Goal: Entertainment & Leisure: Consume media (video, audio)

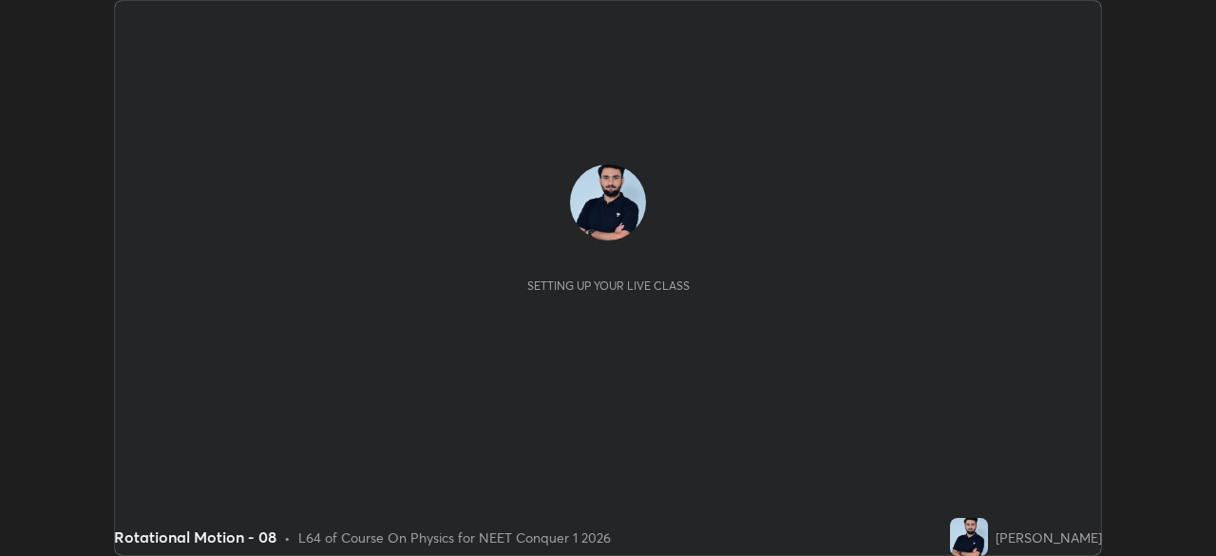
scroll to position [556, 1216]
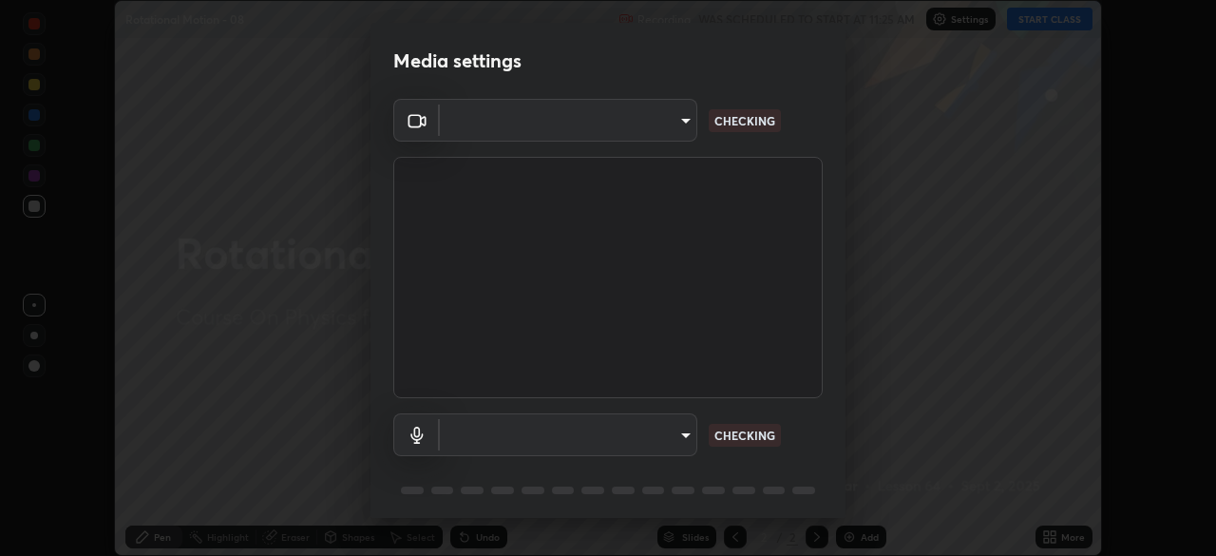
type input "1170694498857cb11788a0b7ae79d5cf1e08a6c331eb8d7031f90166f8fae325"
type input "default"
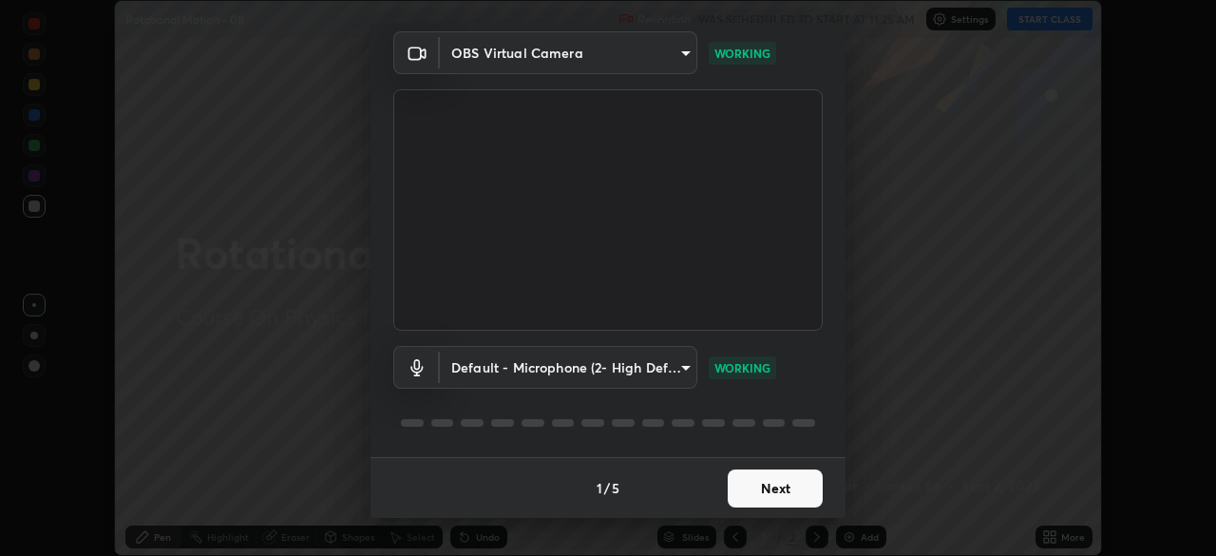
click at [783, 488] on button "Next" at bounding box center [775, 488] width 95 height 38
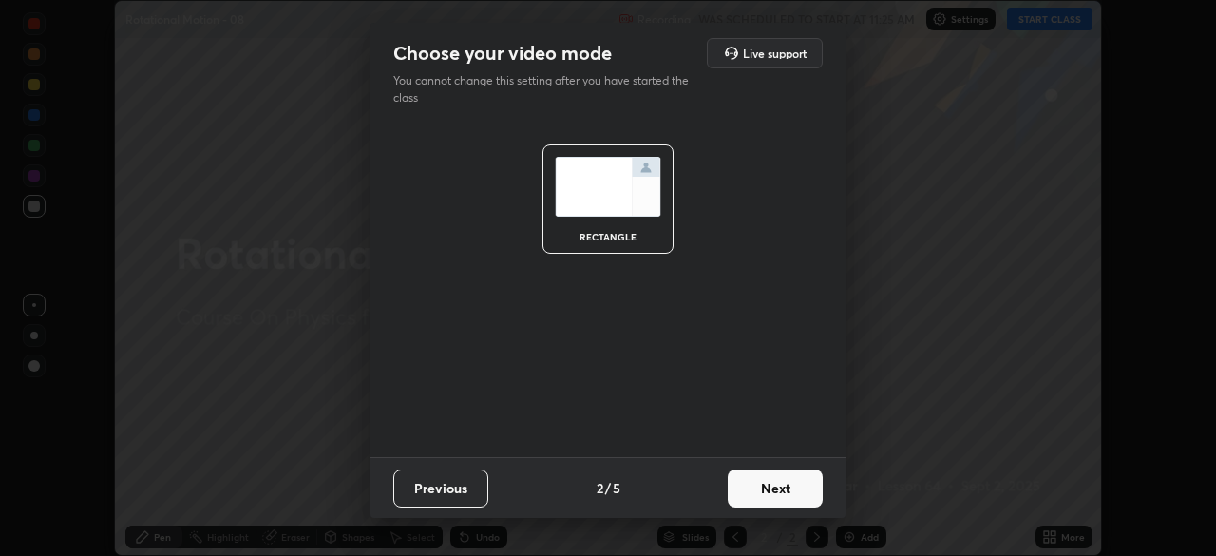
click at [781, 490] on button "Next" at bounding box center [775, 488] width 95 height 38
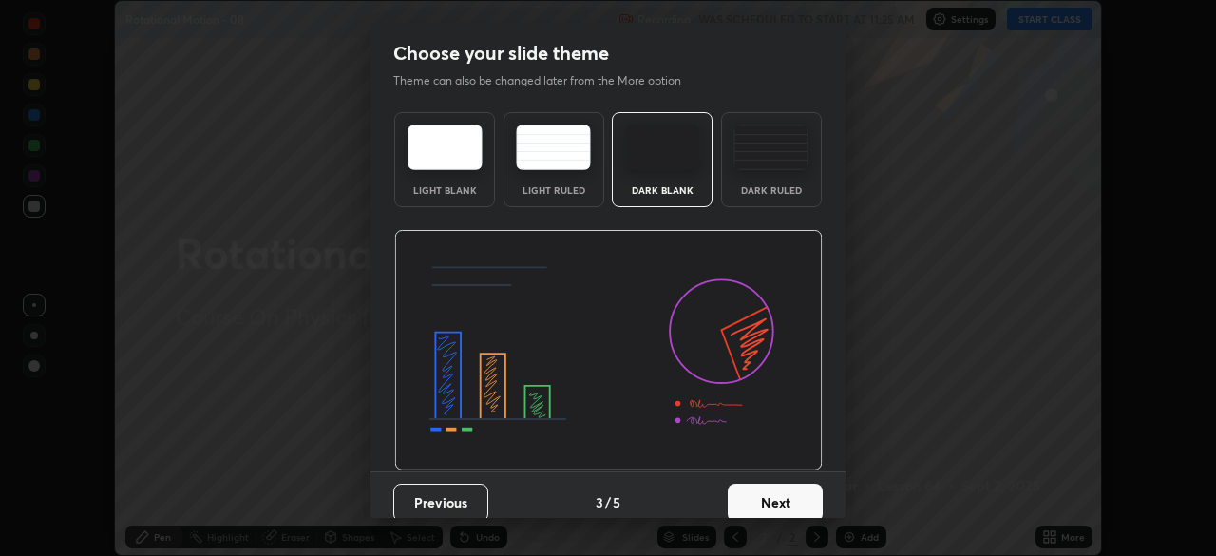
click at [782, 487] on button "Next" at bounding box center [775, 503] width 95 height 38
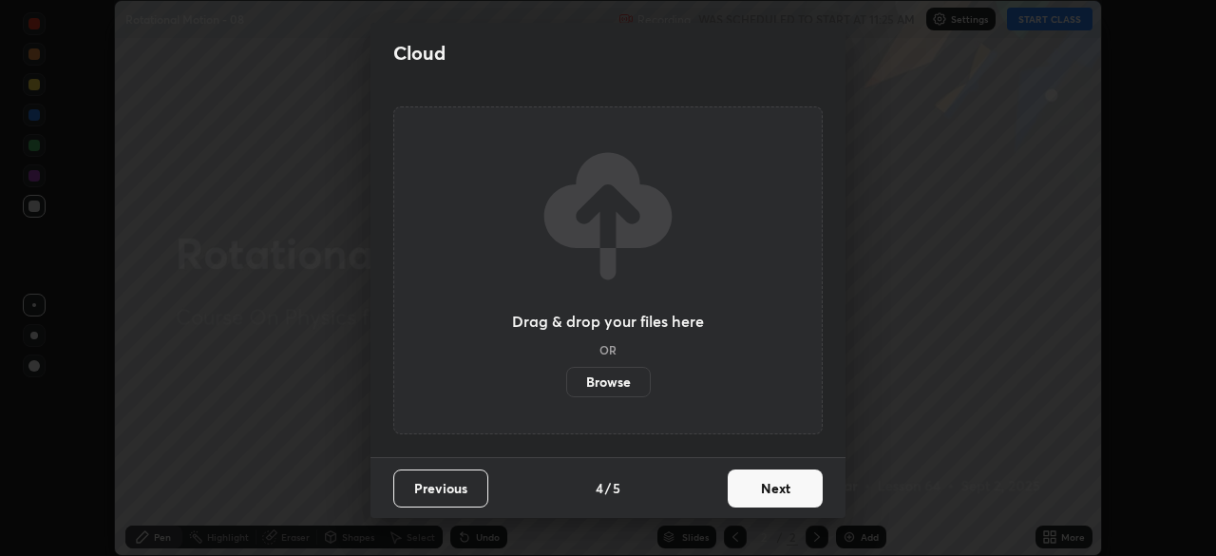
click at [778, 488] on button "Next" at bounding box center [775, 488] width 95 height 38
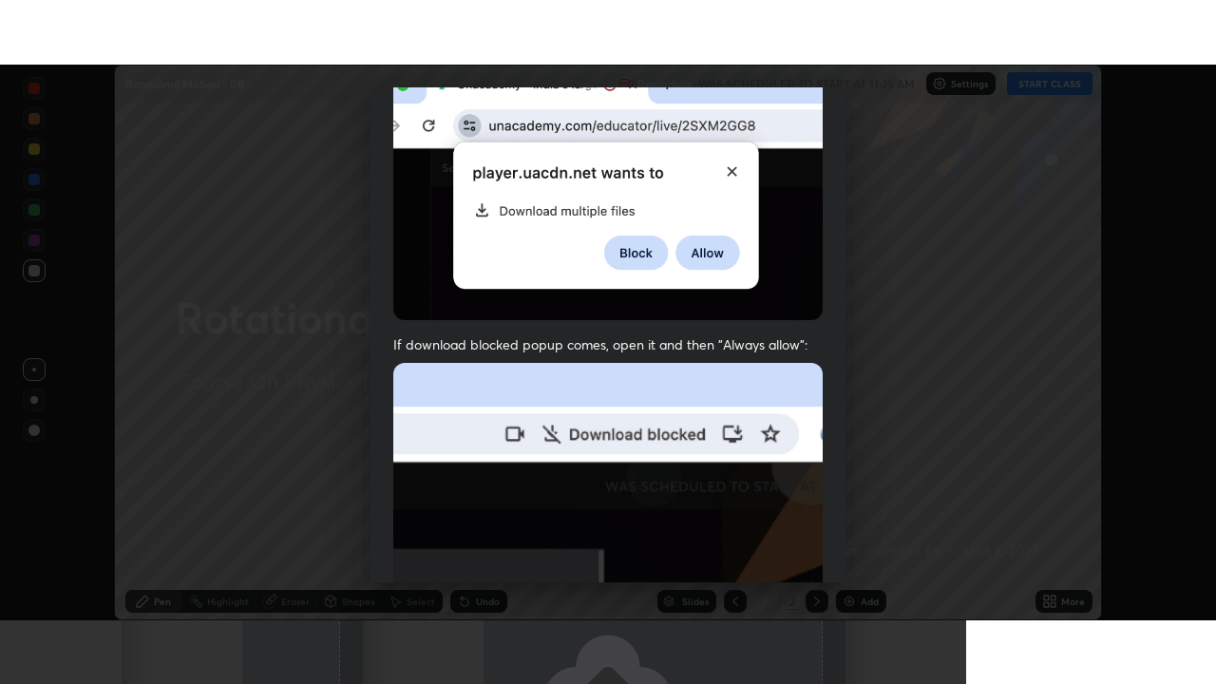
scroll to position [455, 0]
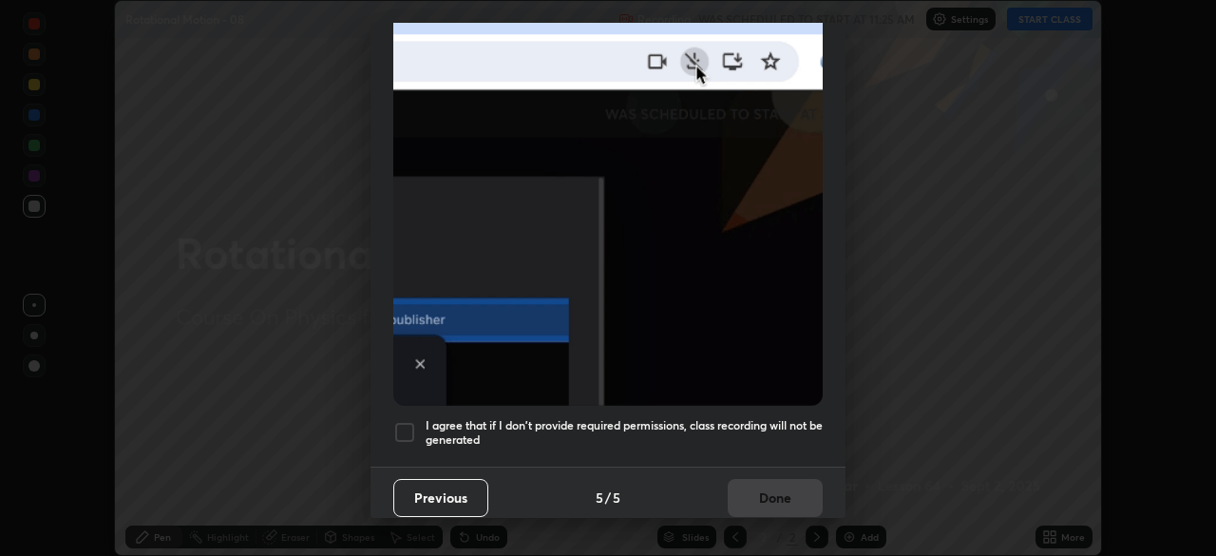
click at [746, 434] on h5 "I agree that if I don't provide required permissions, class recording will not …" at bounding box center [624, 432] width 397 height 29
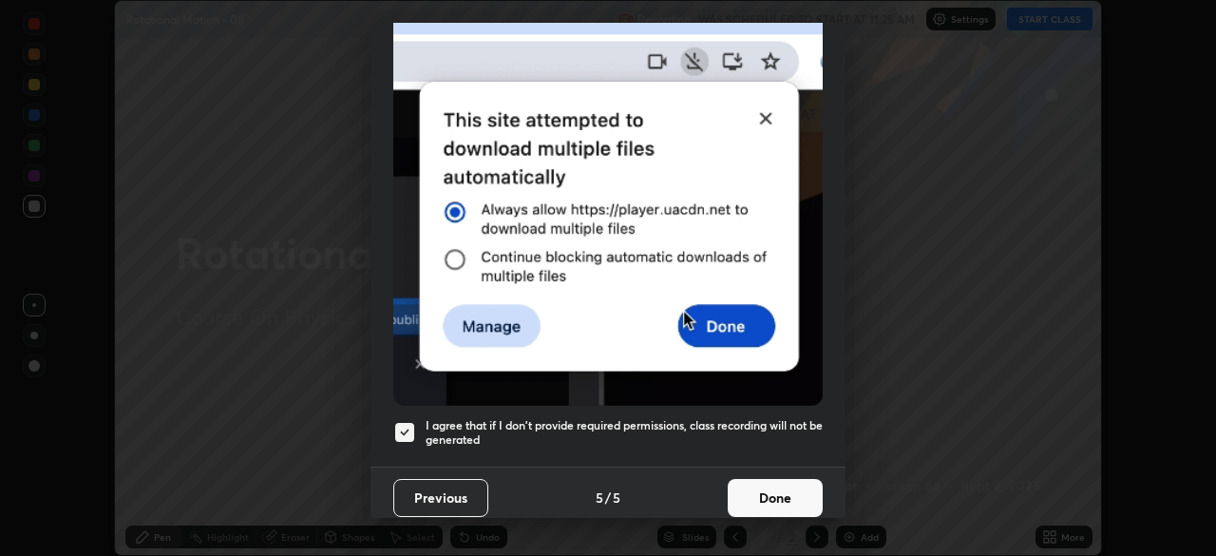
click at [779, 496] on button "Done" at bounding box center [775, 498] width 95 height 38
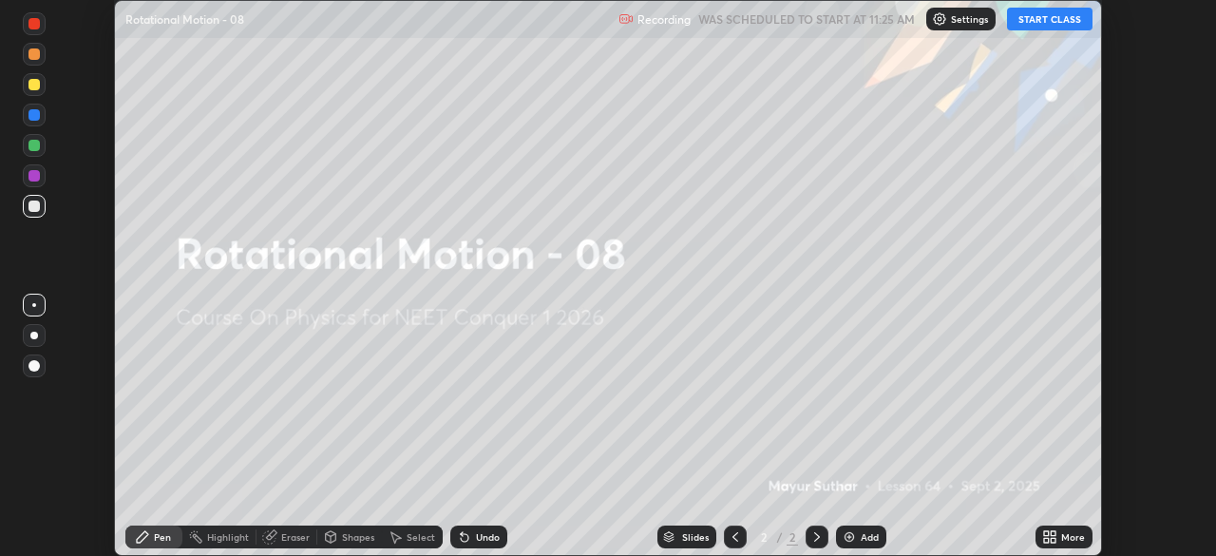
click at [1028, 25] on button "START CLASS" at bounding box center [1050, 19] width 86 height 23
click at [29, 354] on div at bounding box center [34, 365] width 23 height 23
click at [1060, 542] on div "More" at bounding box center [1064, 536] width 57 height 23
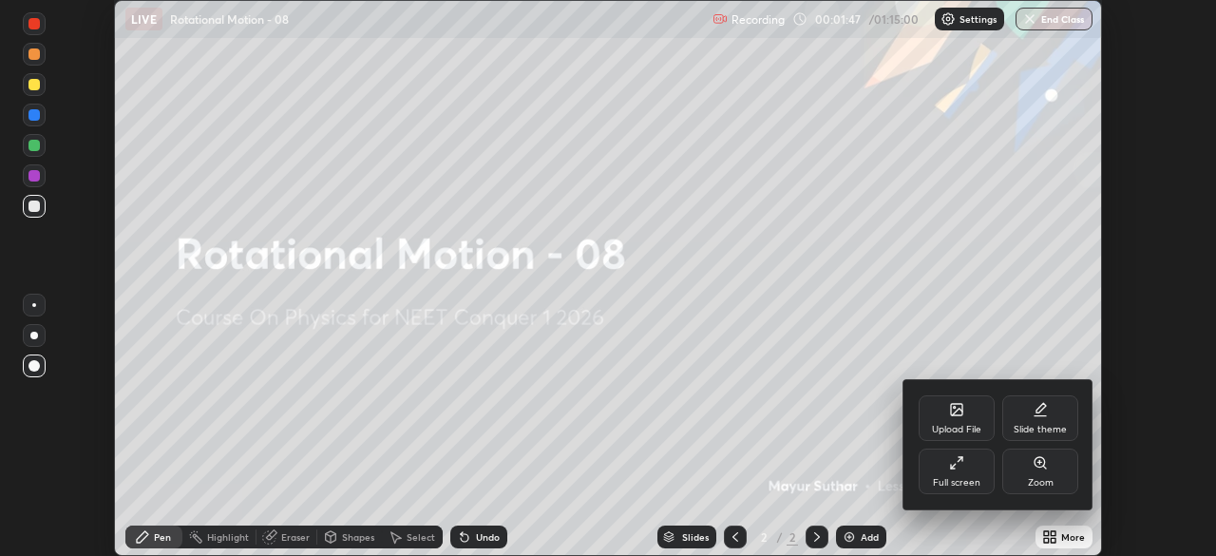
click at [951, 471] on div "Full screen" at bounding box center [957, 471] width 76 height 46
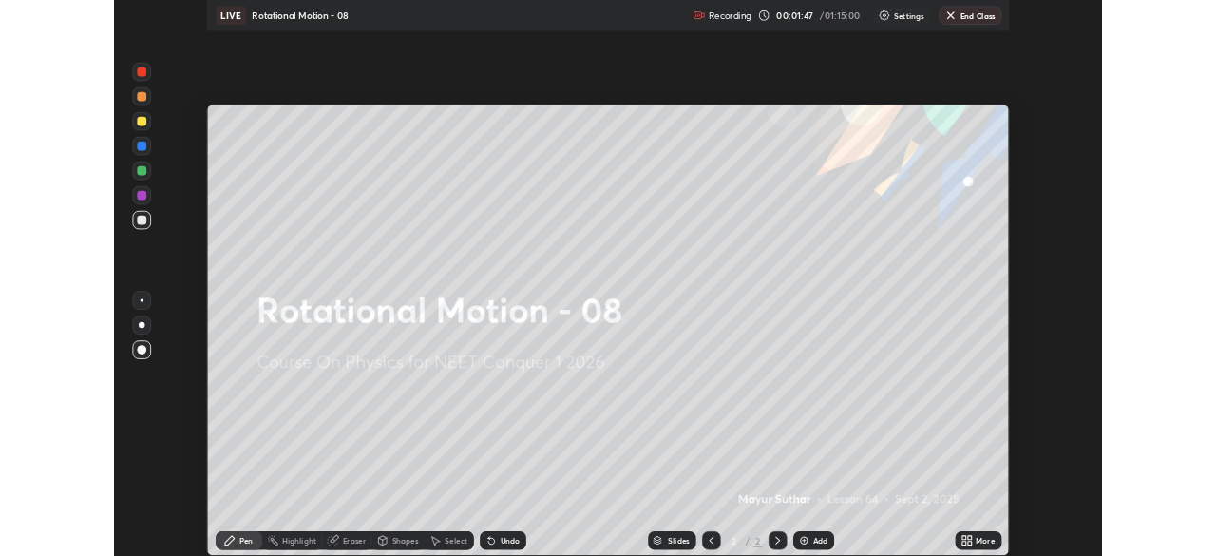
scroll to position [684, 1216]
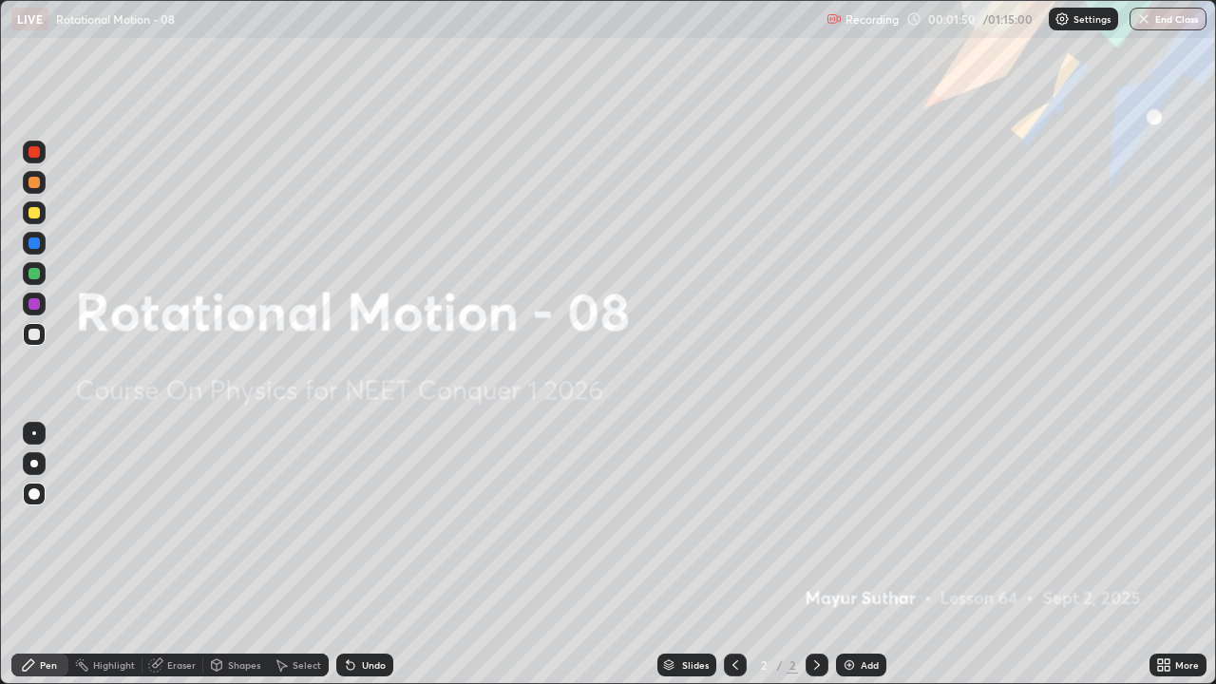
click at [872, 555] on div "Add" at bounding box center [870, 665] width 18 height 10
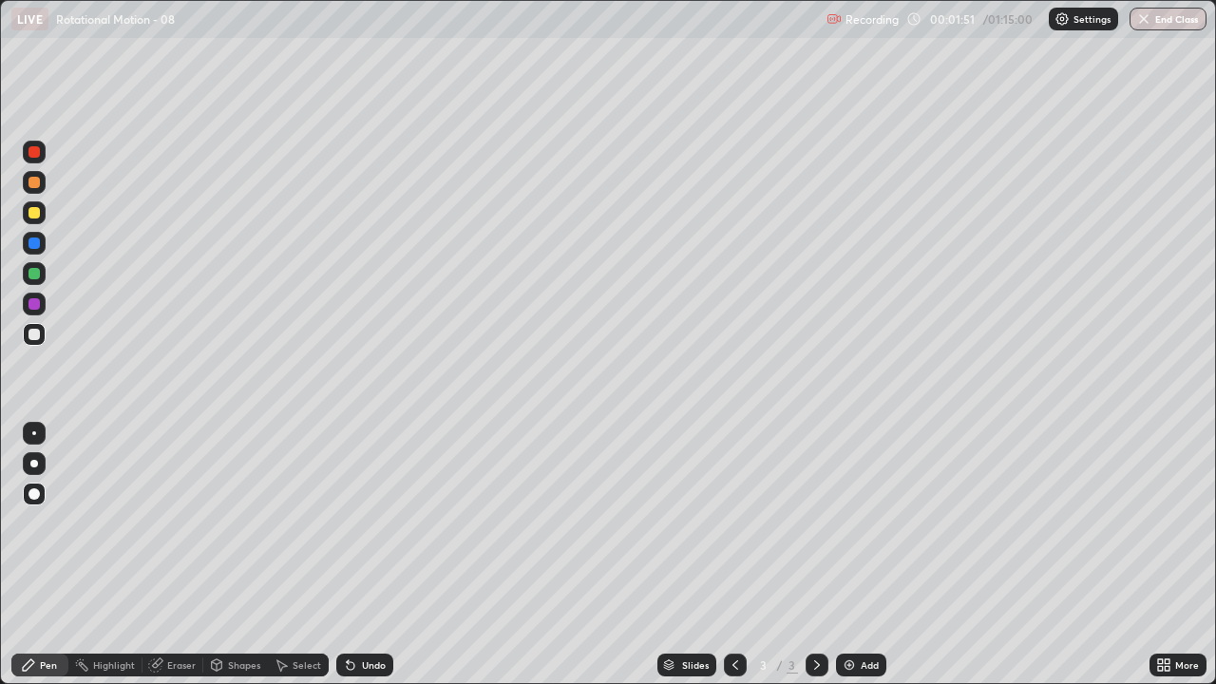
click at [36, 333] on div at bounding box center [34, 334] width 11 height 11
click at [41, 243] on div at bounding box center [34, 243] width 23 height 23
click at [35, 303] on div at bounding box center [34, 303] width 11 height 11
click at [370, 555] on div "Undo" at bounding box center [374, 665] width 24 height 10
click at [364, 555] on div "Undo" at bounding box center [374, 665] width 24 height 10
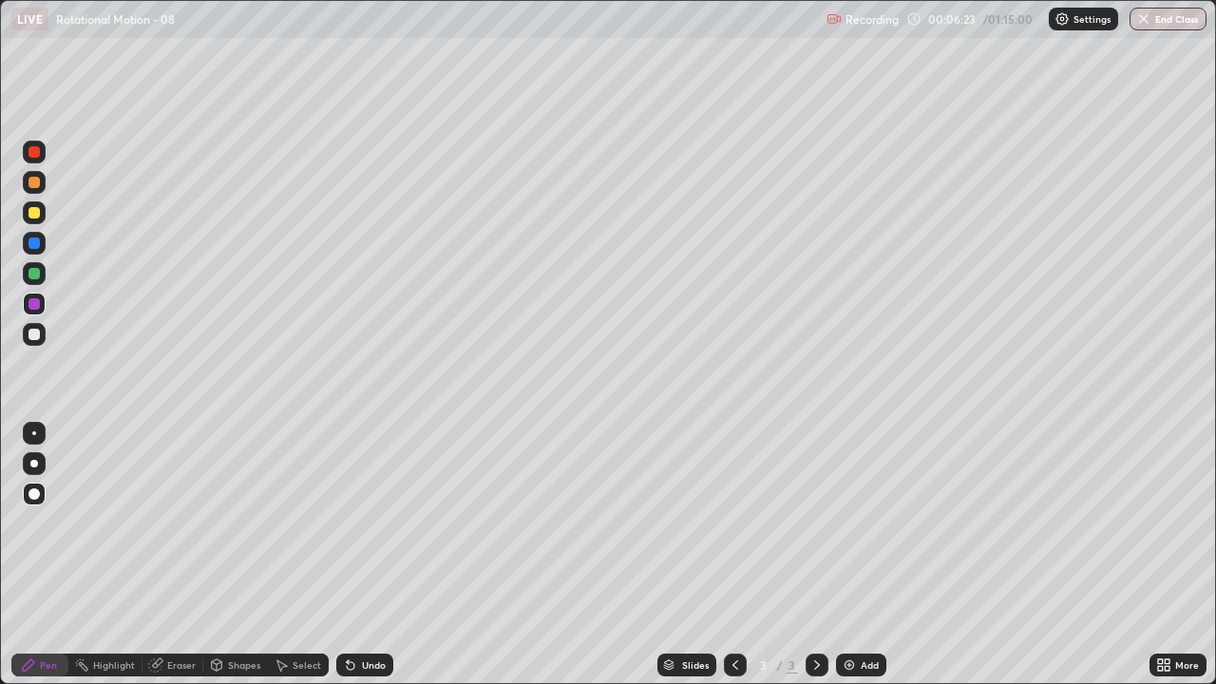
click at [363, 555] on div "Undo" at bounding box center [364, 665] width 57 height 23
click at [33, 251] on div at bounding box center [34, 243] width 23 height 23
click at [174, 555] on div "Eraser" at bounding box center [173, 665] width 61 height 23
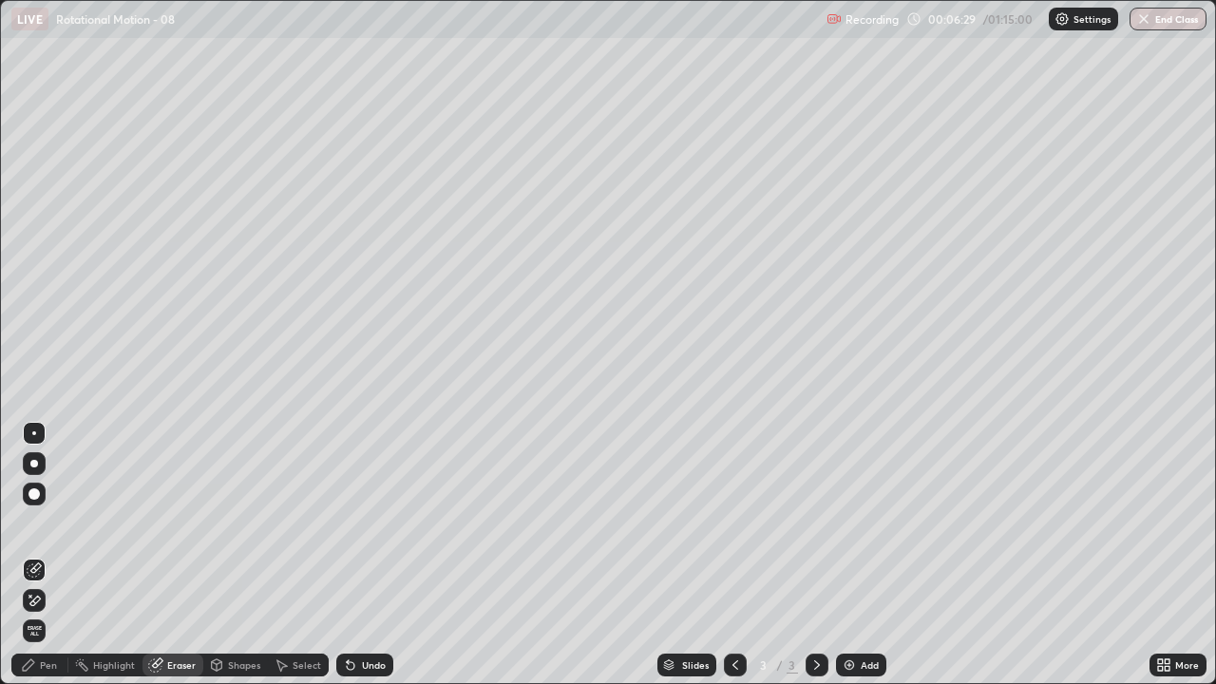
click at [40, 555] on icon at bounding box center [34, 601] width 15 height 16
click at [46, 555] on div "Pen" at bounding box center [39, 665] width 57 height 23
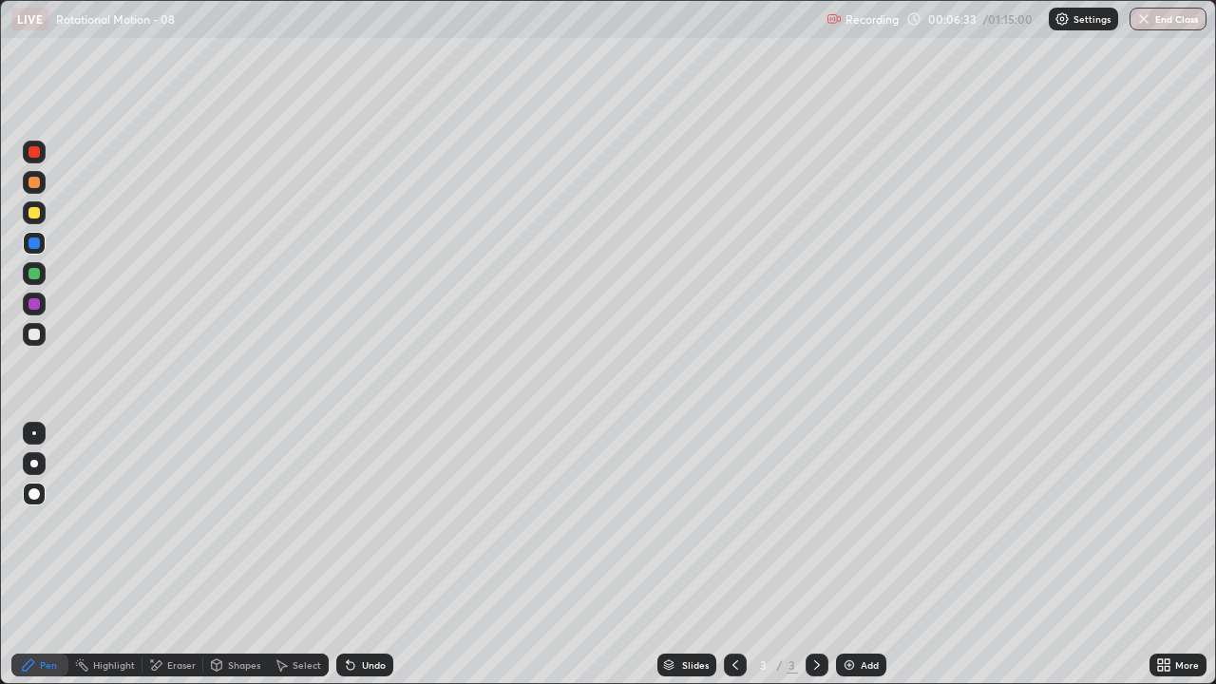
click at [35, 341] on div at bounding box center [34, 334] width 23 height 23
click at [364, 555] on div "Undo" at bounding box center [374, 665] width 24 height 10
click at [37, 298] on div at bounding box center [34, 303] width 11 height 11
click at [38, 271] on div at bounding box center [34, 273] width 11 height 11
click at [185, 555] on div "Eraser" at bounding box center [181, 665] width 29 height 10
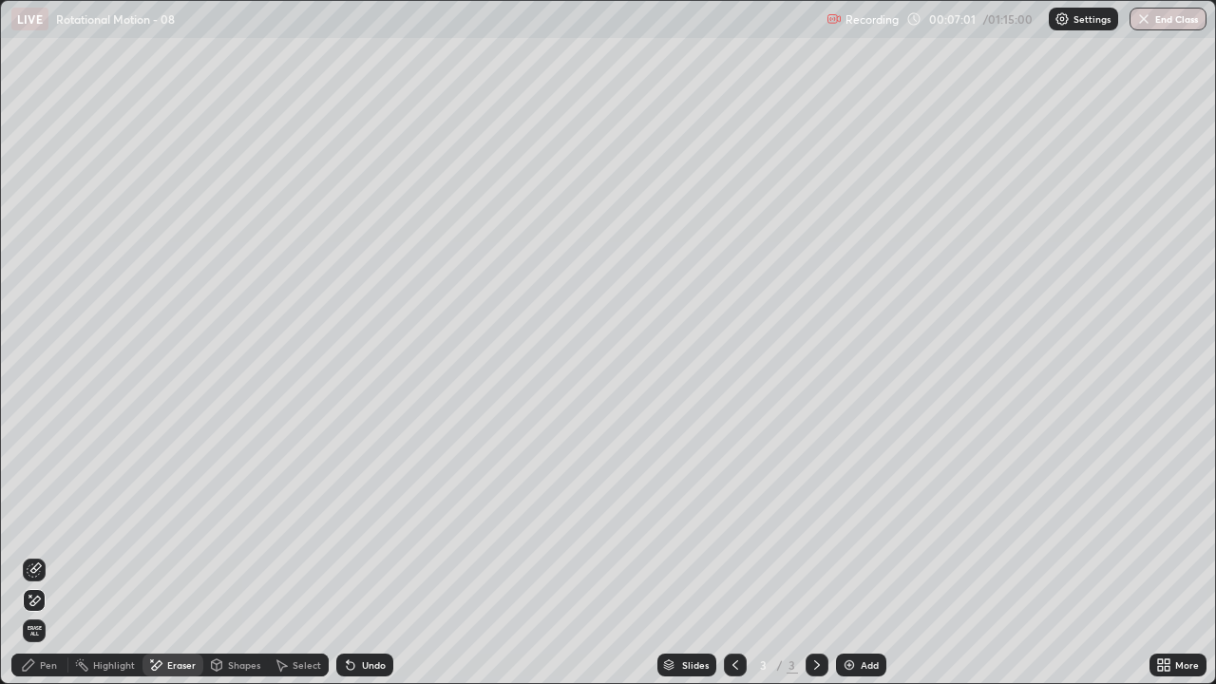
click at [230, 555] on div "Shapes" at bounding box center [244, 665] width 32 height 10
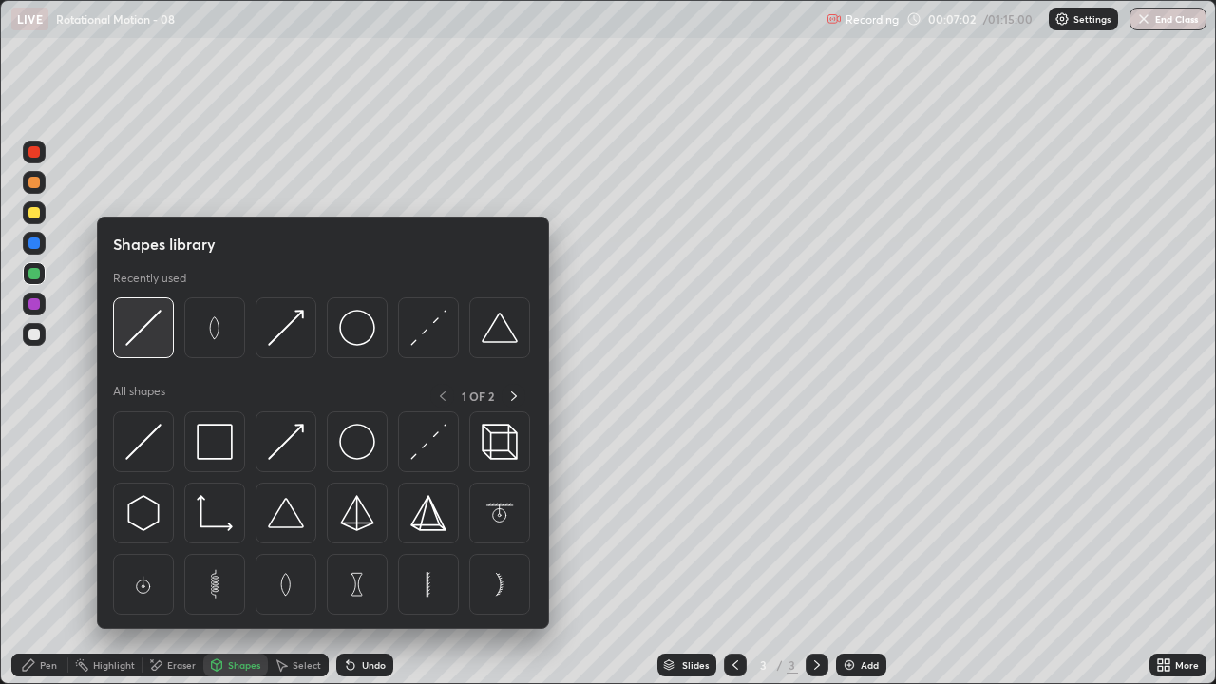
click at [148, 331] on img at bounding box center [143, 328] width 36 height 36
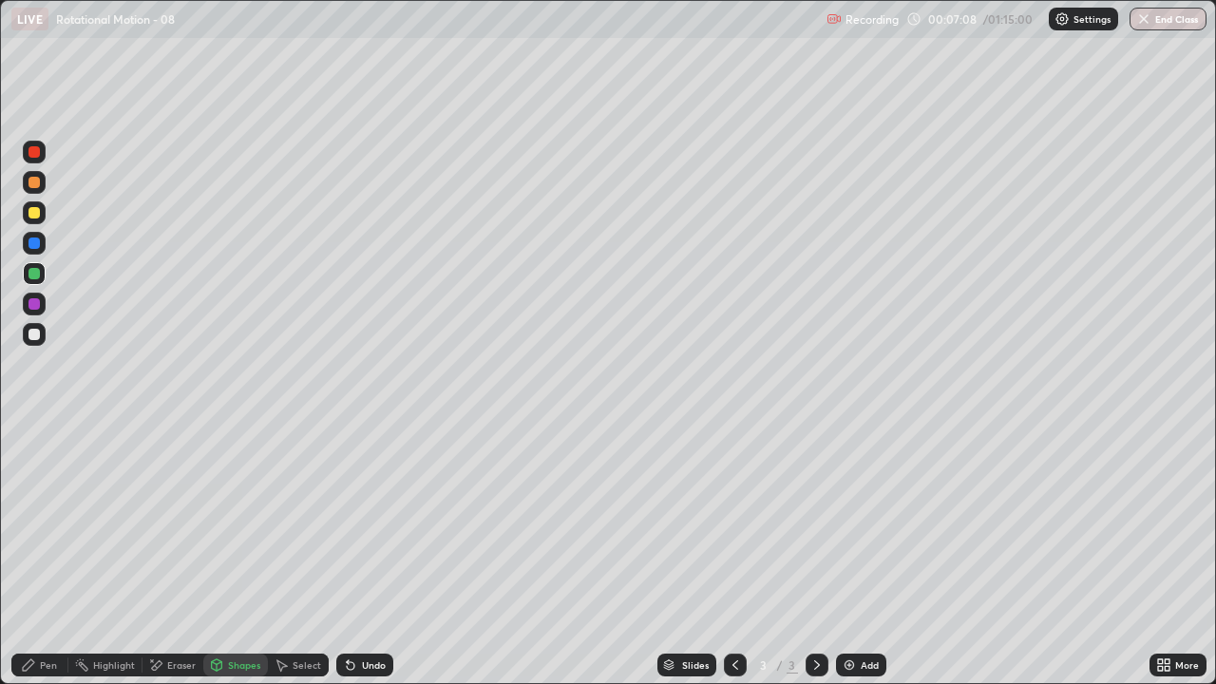
click at [33, 308] on div at bounding box center [34, 303] width 11 height 11
click at [38, 335] on div at bounding box center [34, 334] width 11 height 11
click at [36, 274] on div at bounding box center [34, 273] width 11 height 11
click at [362, 555] on div "Undo" at bounding box center [374, 665] width 24 height 10
click at [48, 555] on div "Pen" at bounding box center [39, 665] width 57 height 23
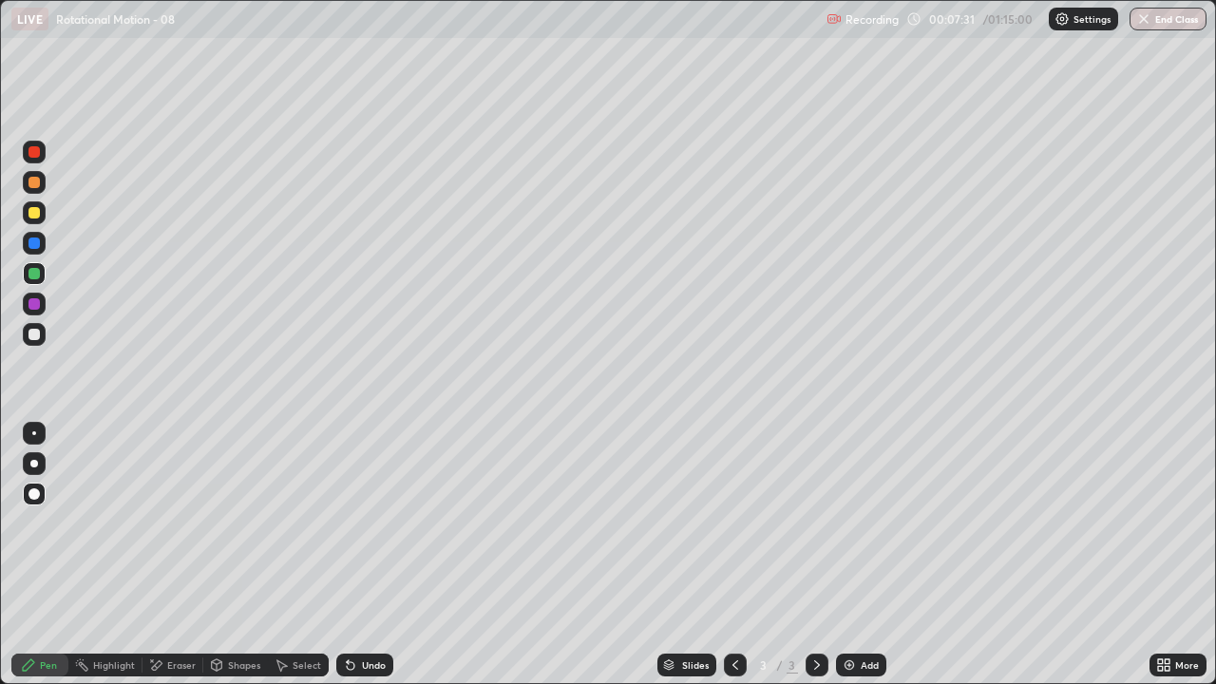
click at [32, 308] on div at bounding box center [34, 303] width 11 height 11
click at [167, 555] on div "Eraser" at bounding box center [181, 665] width 29 height 10
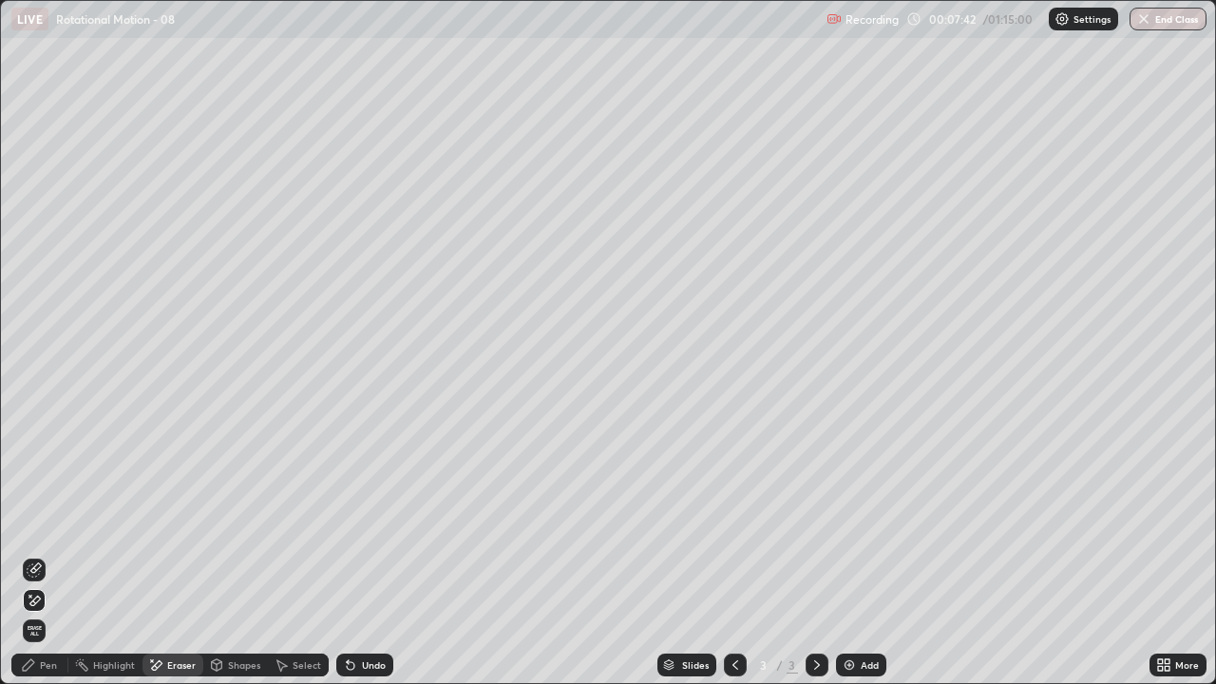
click at [366, 555] on div "Undo" at bounding box center [374, 665] width 24 height 10
click at [36, 555] on icon at bounding box center [34, 601] width 15 height 16
click at [34, 555] on icon at bounding box center [34, 569] width 15 height 15
click at [47, 555] on div "Pen" at bounding box center [48, 665] width 17 height 10
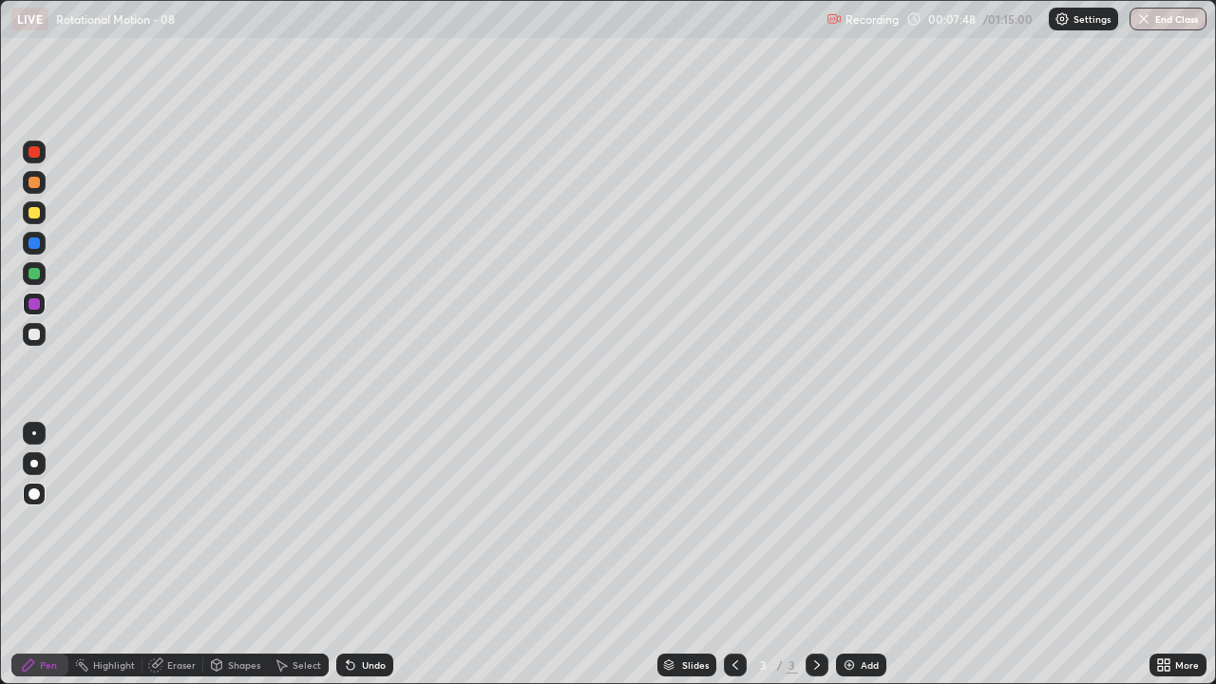
click at [35, 277] on div at bounding box center [34, 273] width 11 height 11
click at [376, 555] on div "Undo" at bounding box center [374, 665] width 24 height 10
click at [29, 300] on div at bounding box center [34, 303] width 11 height 11
click at [29, 303] on div at bounding box center [34, 303] width 11 height 11
click at [181, 555] on div "Eraser" at bounding box center [181, 665] width 29 height 10
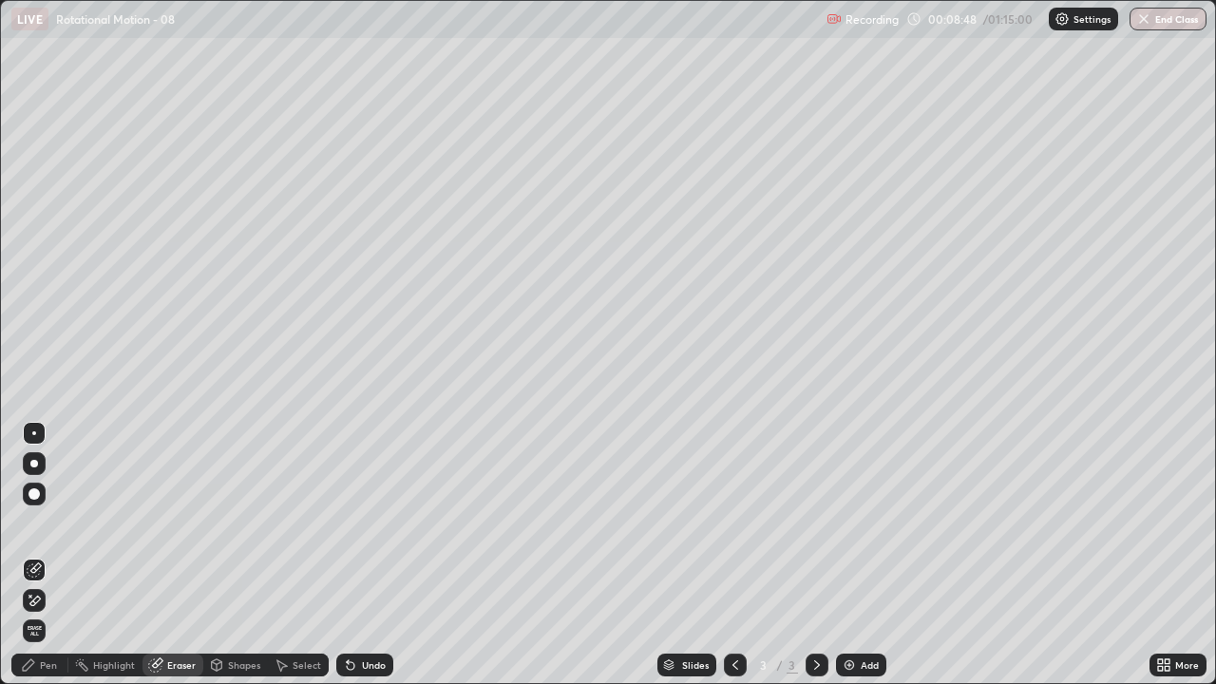
click at [40, 555] on div "Pen" at bounding box center [48, 665] width 17 height 10
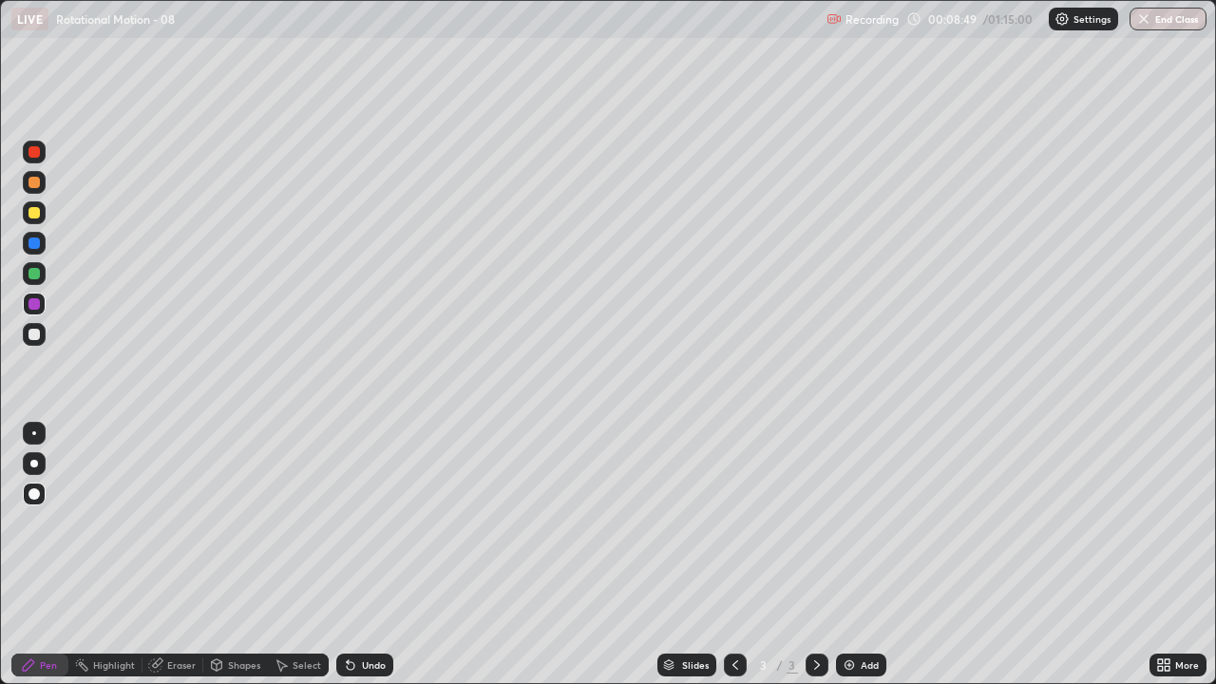
click at [33, 335] on div at bounding box center [34, 334] width 11 height 11
click at [851, 555] on img at bounding box center [849, 664] width 15 height 15
click at [37, 333] on div at bounding box center [34, 334] width 11 height 11
click at [34, 272] on div at bounding box center [34, 273] width 11 height 11
click at [732, 555] on icon at bounding box center [735, 664] width 15 height 15
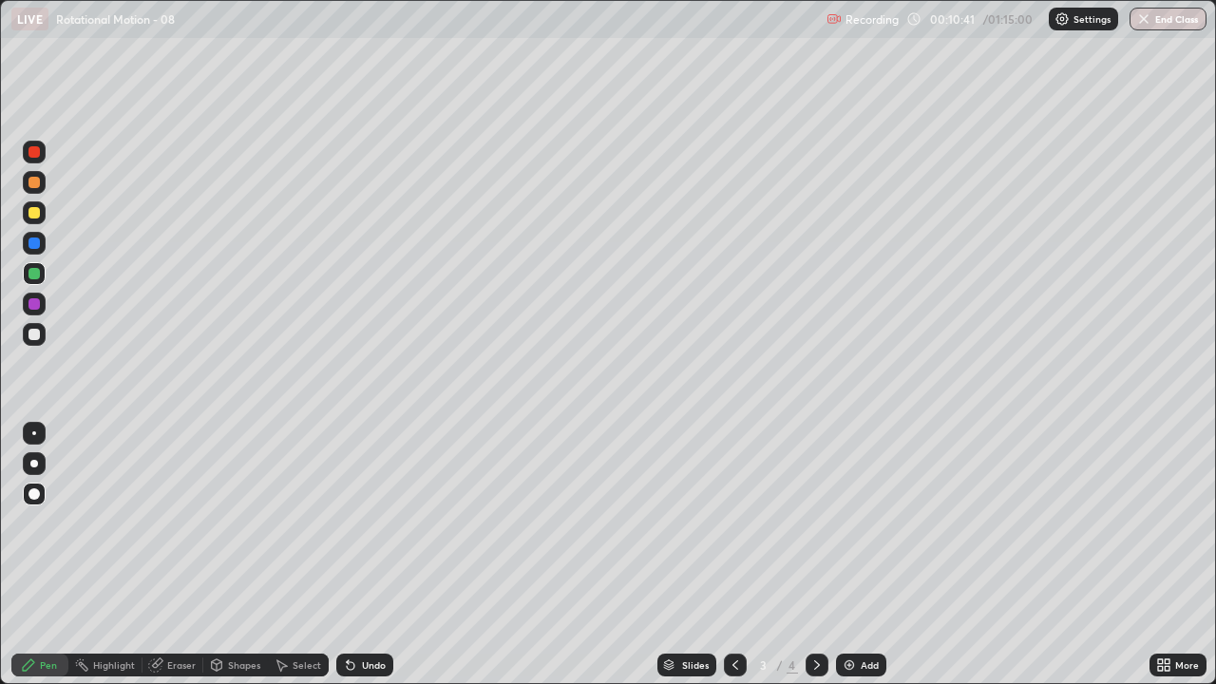
click at [815, 555] on icon at bounding box center [816, 664] width 15 height 15
click at [225, 555] on div "Shapes" at bounding box center [235, 665] width 65 height 23
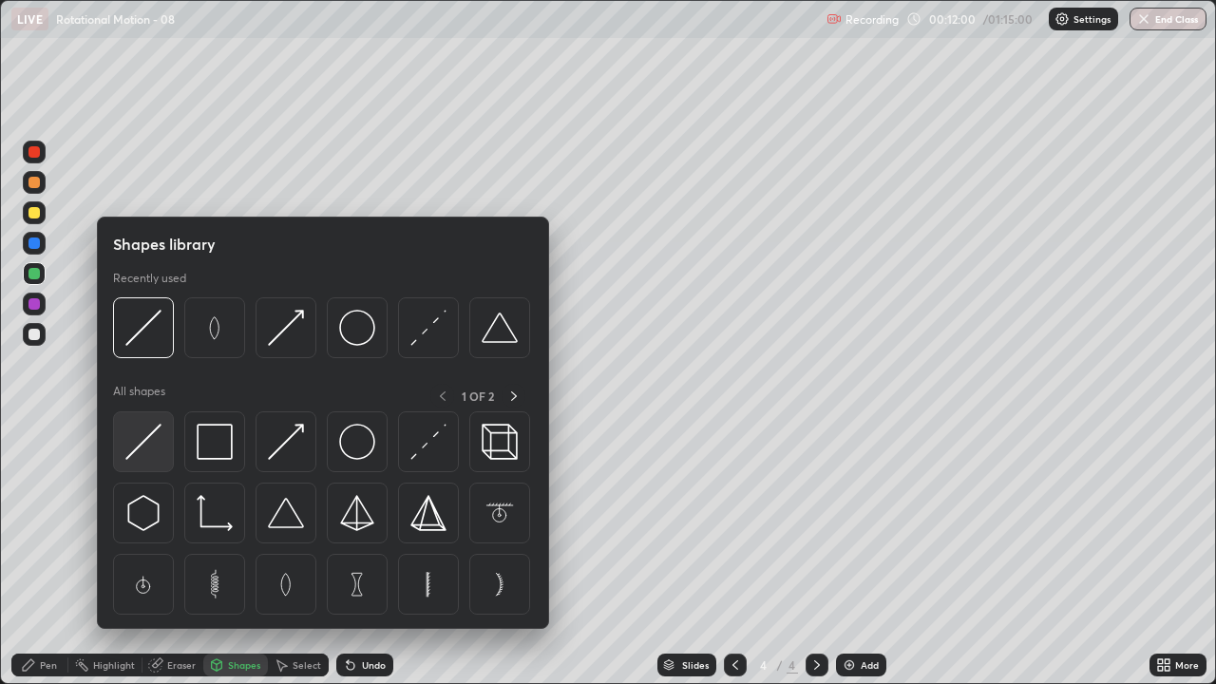
click at [150, 438] on img at bounding box center [143, 442] width 36 height 36
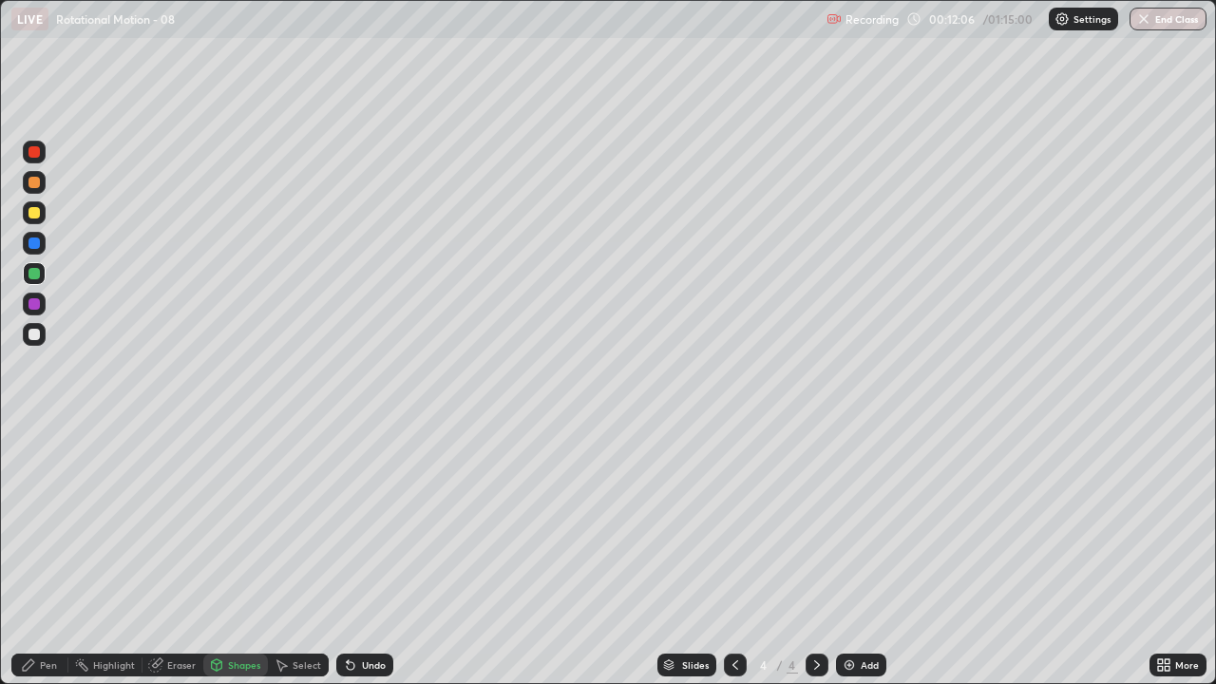
click at [33, 242] on div at bounding box center [34, 243] width 11 height 11
click at [41, 555] on div "Pen" at bounding box center [48, 665] width 17 height 10
click at [32, 299] on div at bounding box center [34, 303] width 11 height 11
click at [223, 555] on div "Shapes" at bounding box center [235, 665] width 65 height 23
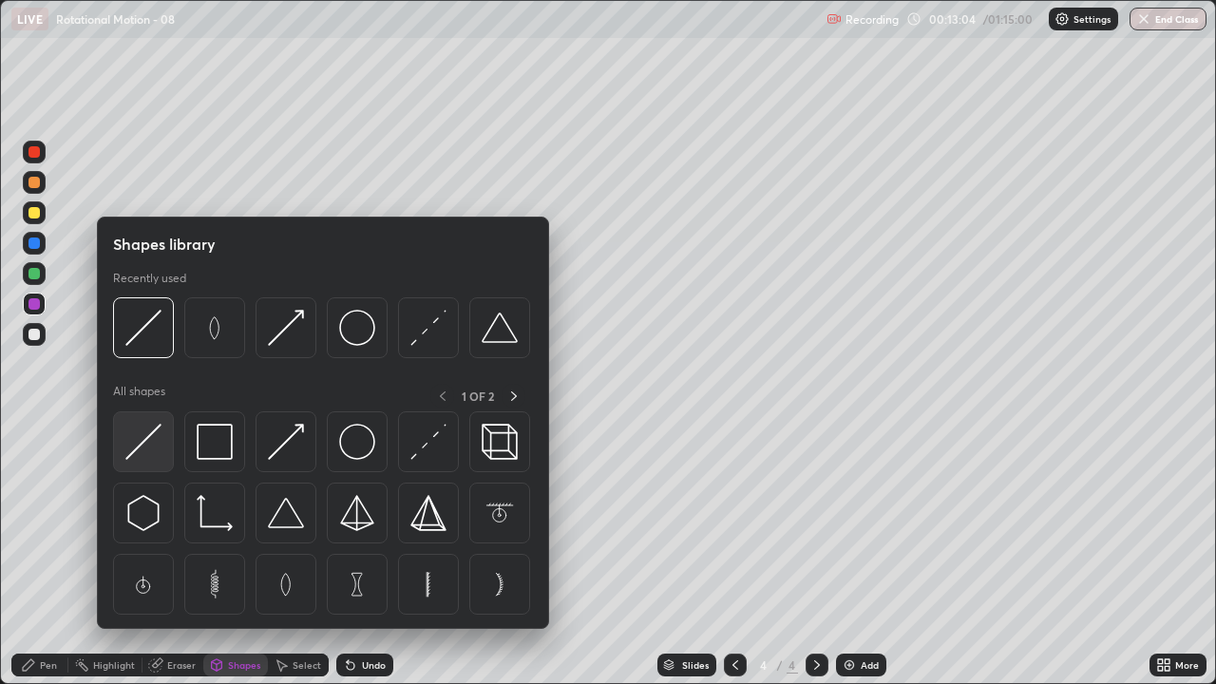
click at [147, 432] on img at bounding box center [143, 442] width 36 height 36
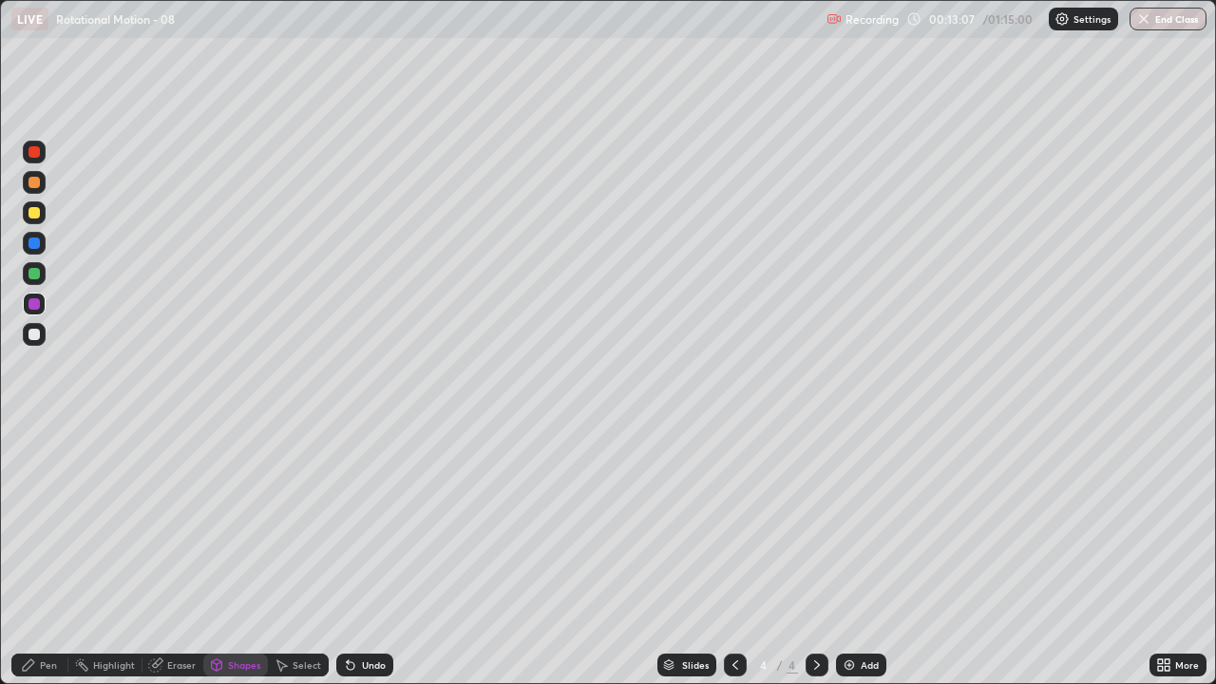
click at [233, 555] on div "Shapes" at bounding box center [244, 665] width 32 height 10
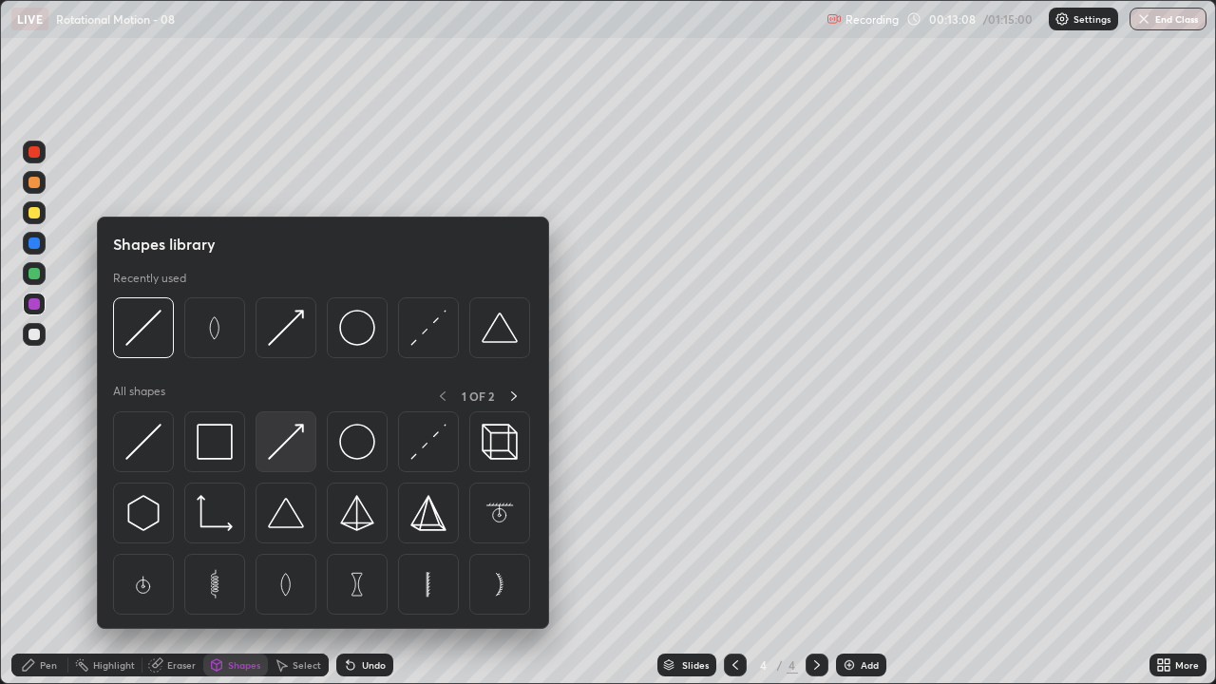
click at [291, 434] on img at bounding box center [286, 442] width 36 height 36
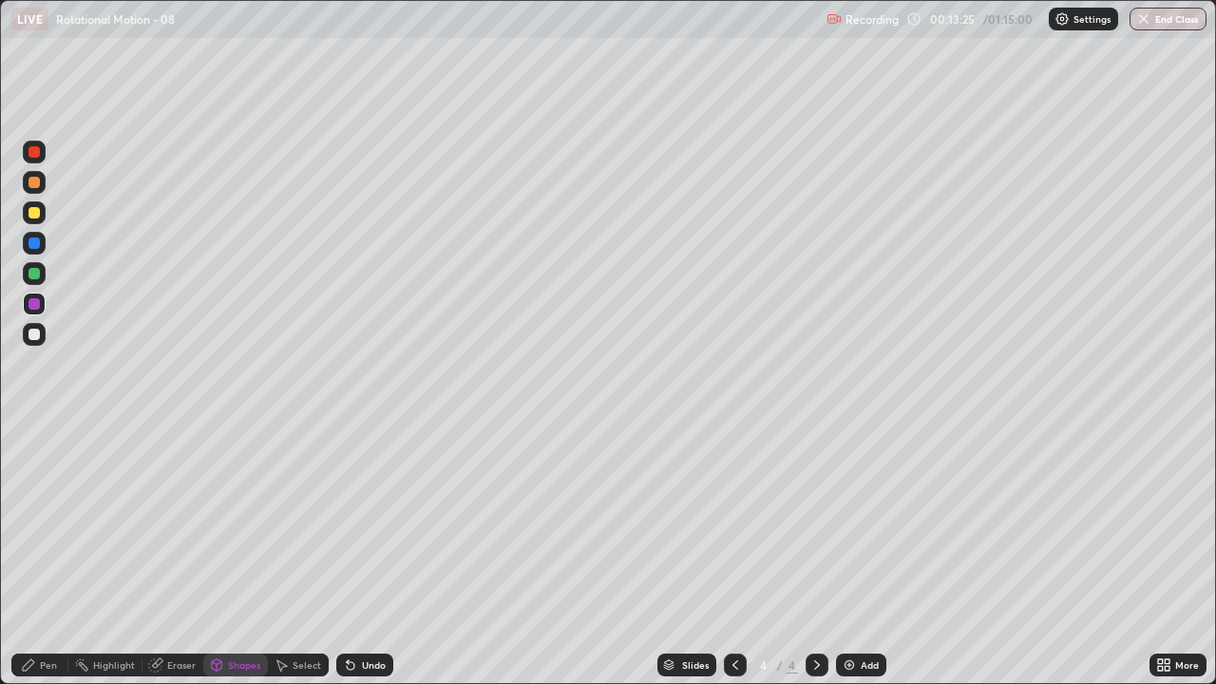
click at [36, 329] on div at bounding box center [34, 334] width 11 height 11
click at [34, 555] on icon at bounding box center [28, 664] width 15 height 15
click at [347, 555] on icon at bounding box center [348, 661] width 2 height 2
click at [850, 555] on img at bounding box center [849, 664] width 15 height 15
click at [234, 555] on div "Shapes" at bounding box center [244, 665] width 32 height 10
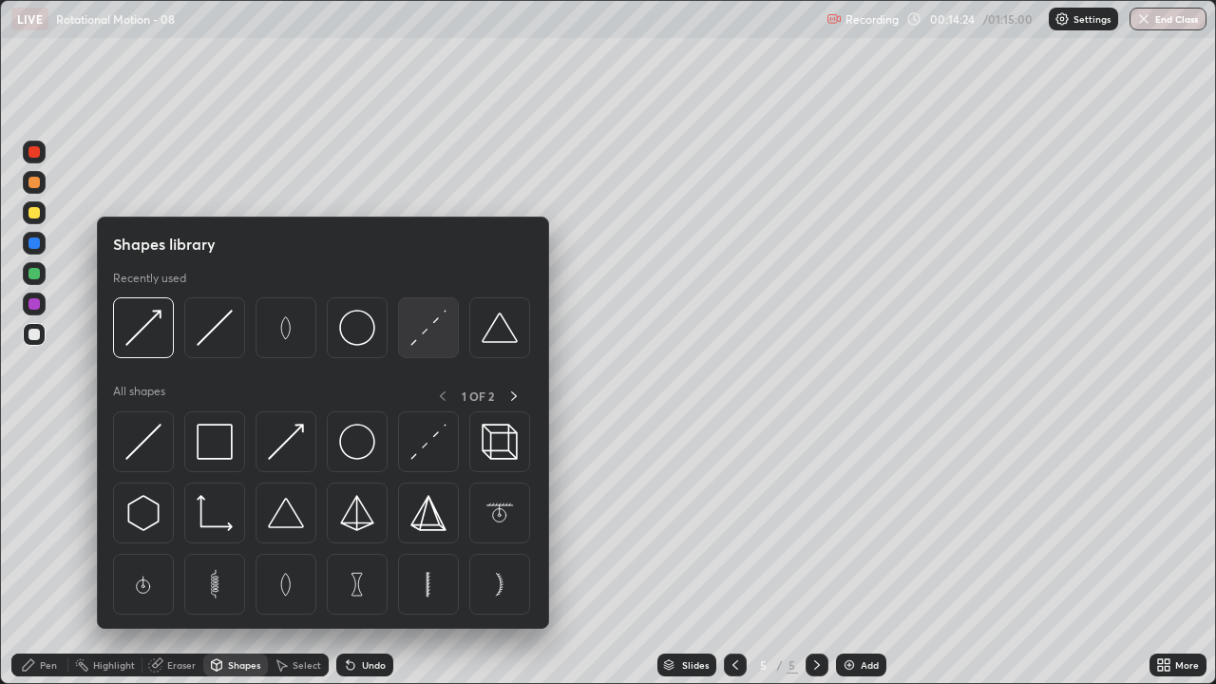
click at [418, 327] on img at bounding box center [428, 328] width 36 height 36
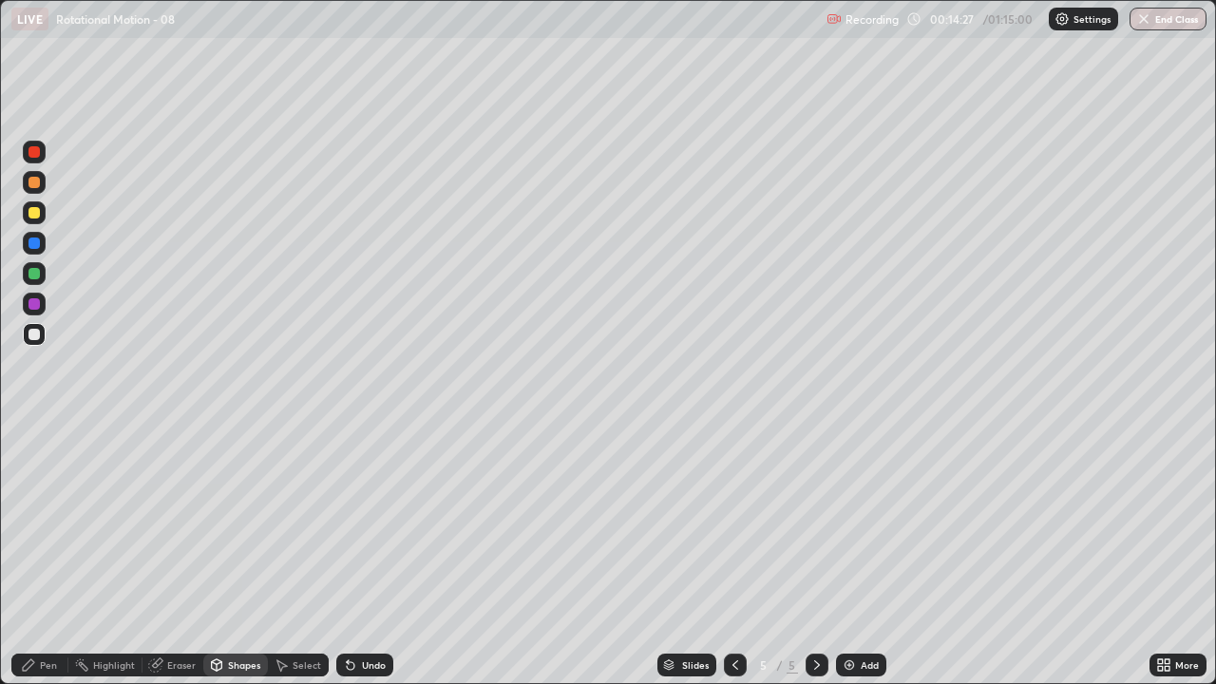
click at [233, 555] on div "Shapes" at bounding box center [244, 665] width 32 height 10
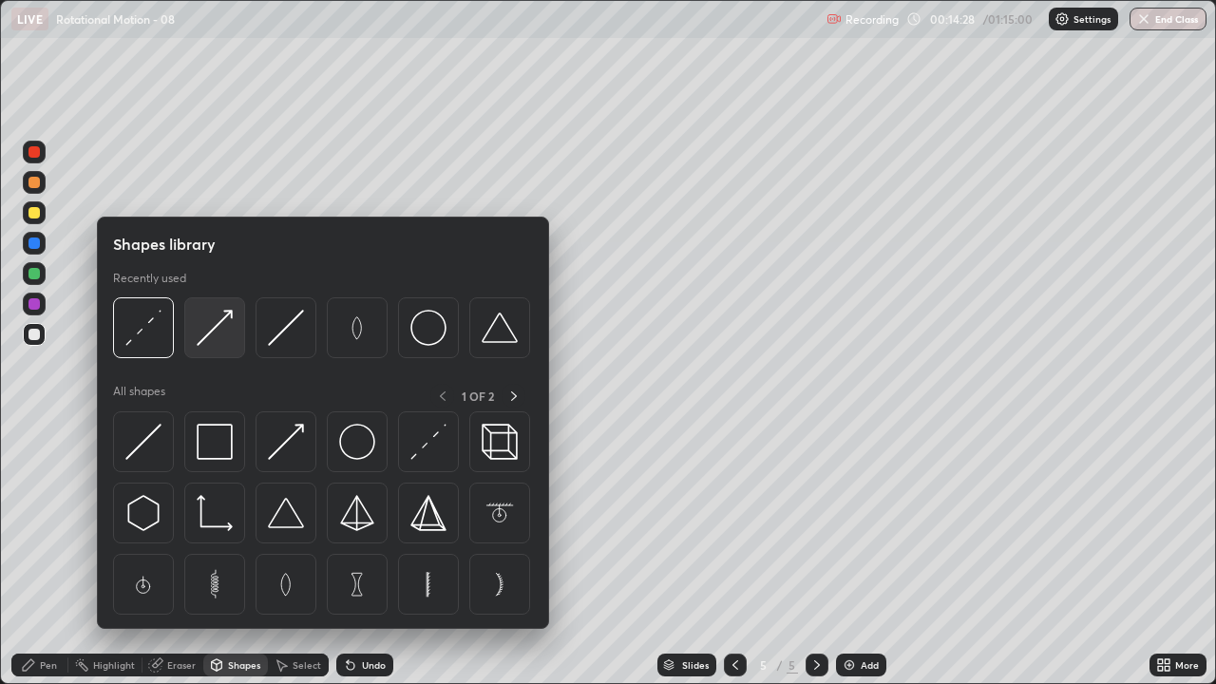
click at [210, 332] on img at bounding box center [215, 328] width 36 height 36
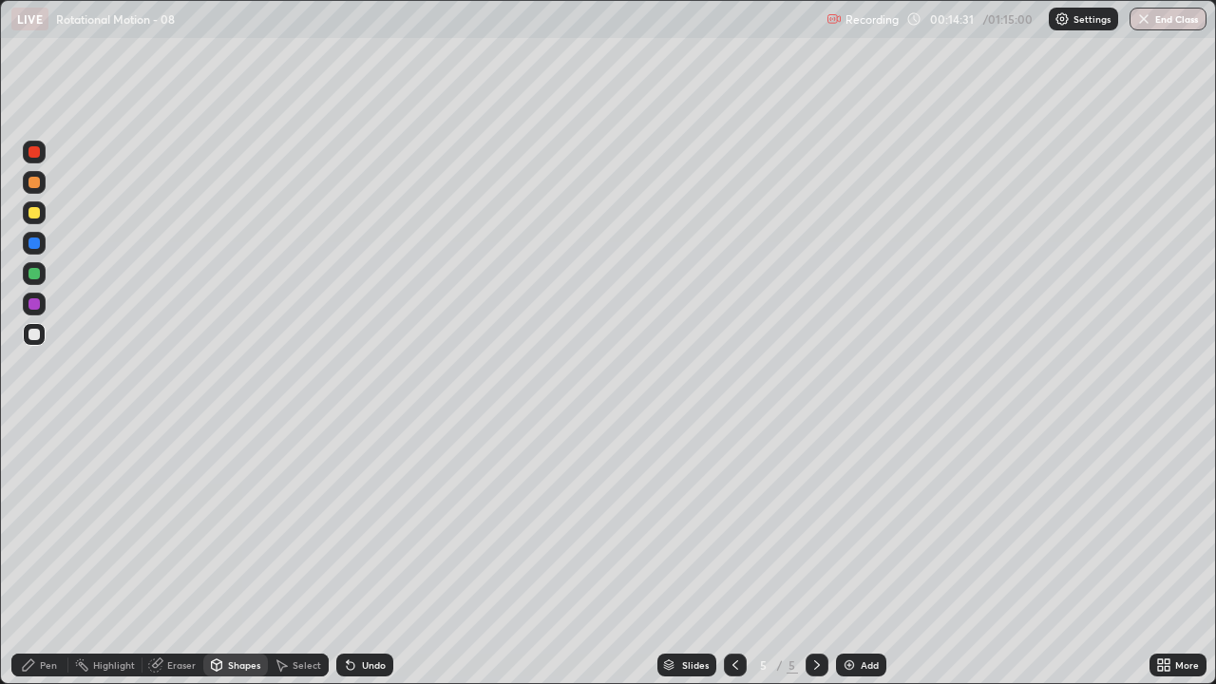
click at [41, 555] on div "Pen" at bounding box center [48, 665] width 17 height 10
click at [33, 331] on div at bounding box center [34, 334] width 11 height 11
click at [34, 213] on div at bounding box center [34, 212] width 11 height 11
click at [739, 555] on div at bounding box center [735, 665] width 23 height 23
click at [731, 555] on icon at bounding box center [735, 664] width 15 height 15
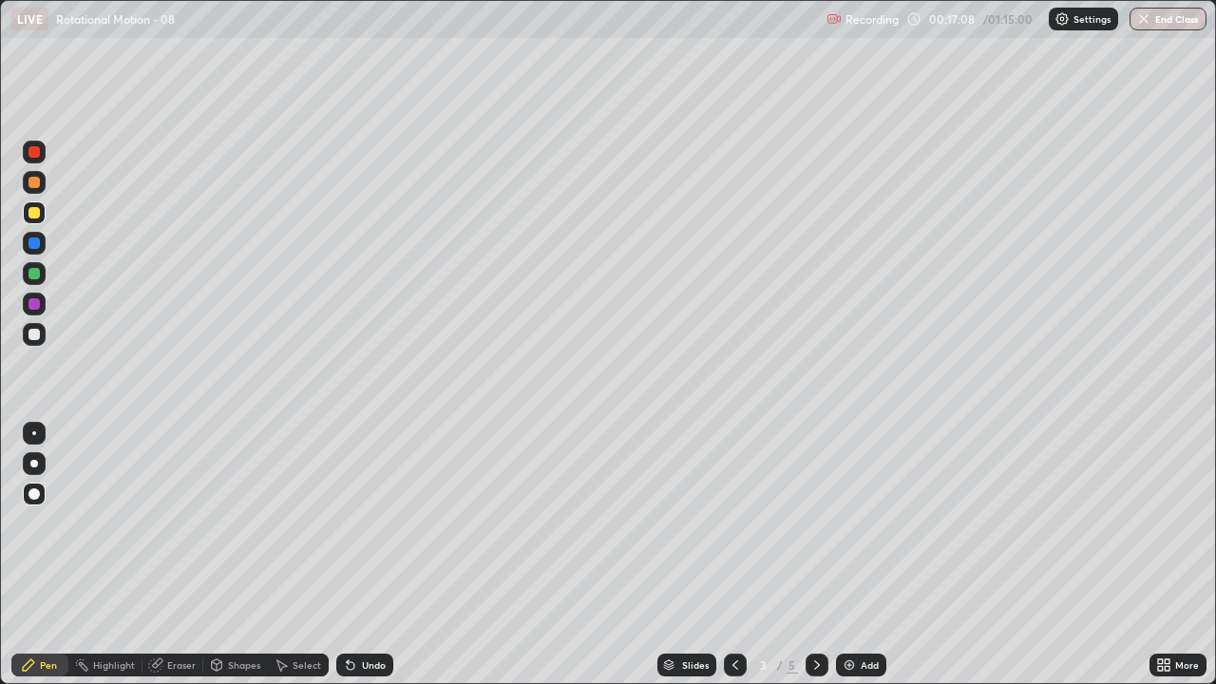
click at [814, 555] on icon at bounding box center [817, 665] width 6 height 10
click at [39, 214] on div at bounding box center [34, 212] width 11 height 11
click at [808, 555] on div at bounding box center [817, 665] width 23 height 23
click at [845, 555] on div "Add" at bounding box center [861, 665] width 50 height 23
click at [42, 338] on div at bounding box center [34, 334] width 23 height 23
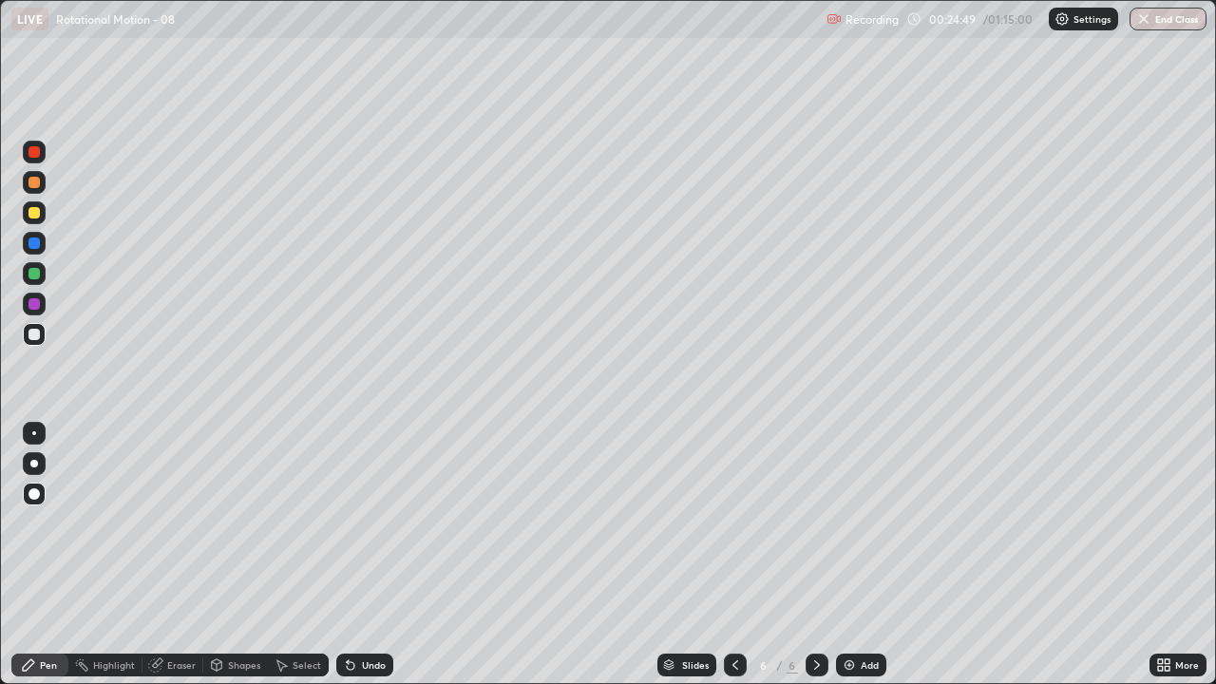
click at [33, 335] on div at bounding box center [34, 334] width 11 height 11
click at [37, 213] on div at bounding box center [34, 212] width 11 height 11
click at [32, 335] on div at bounding box center [34, 334] width 11 height 11
click at [32, 248] on div at bounding box center [34, 243] width 11 height 11
click at [366, 555] on div "Undo" at bounding box center [374, 665] width 24 height 10
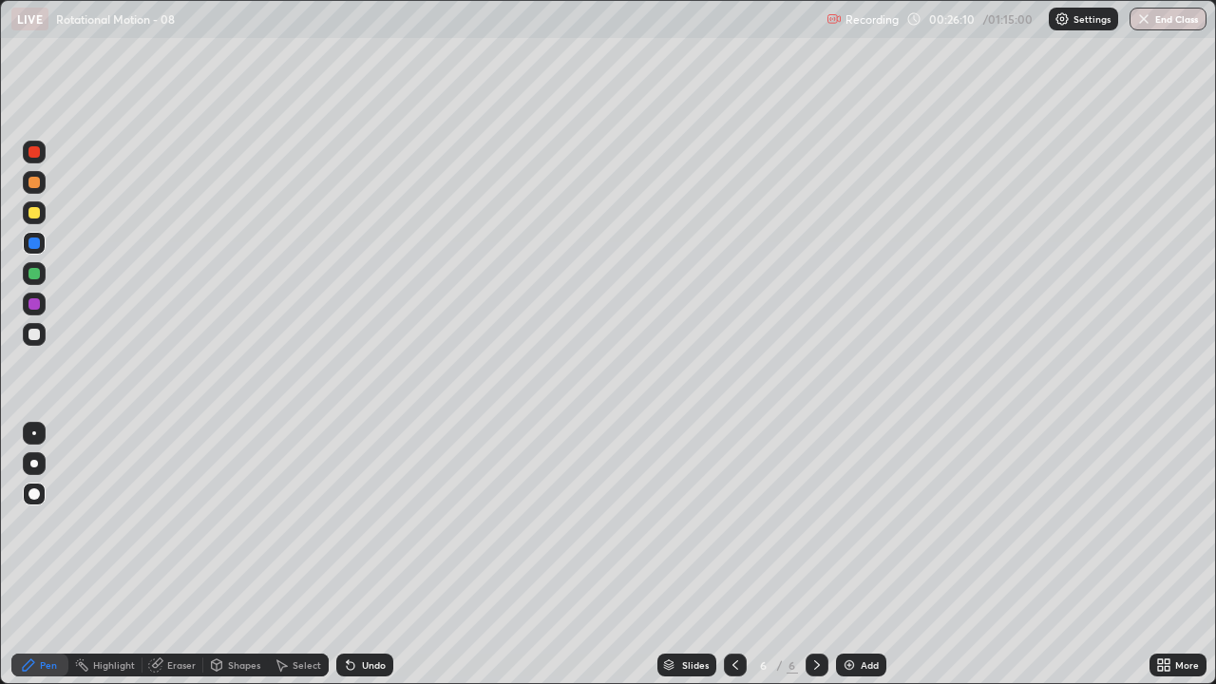
click at [366, 555] on div "Undo" at bounding box center [374, 665] width 24 height 10
click at [31, 208] on div at bounding box center [34, 212] width 11 height 11
click at [369, 555] on div "Undo" at bounding box center [374, 665] width 24 height 10
click at [370, 555] on div "Undo" at bounding box center [364, 665] width 57 height 23
click at [185, 555] on div "Eraser" at bounding box center [181, 665] width 29 height 10
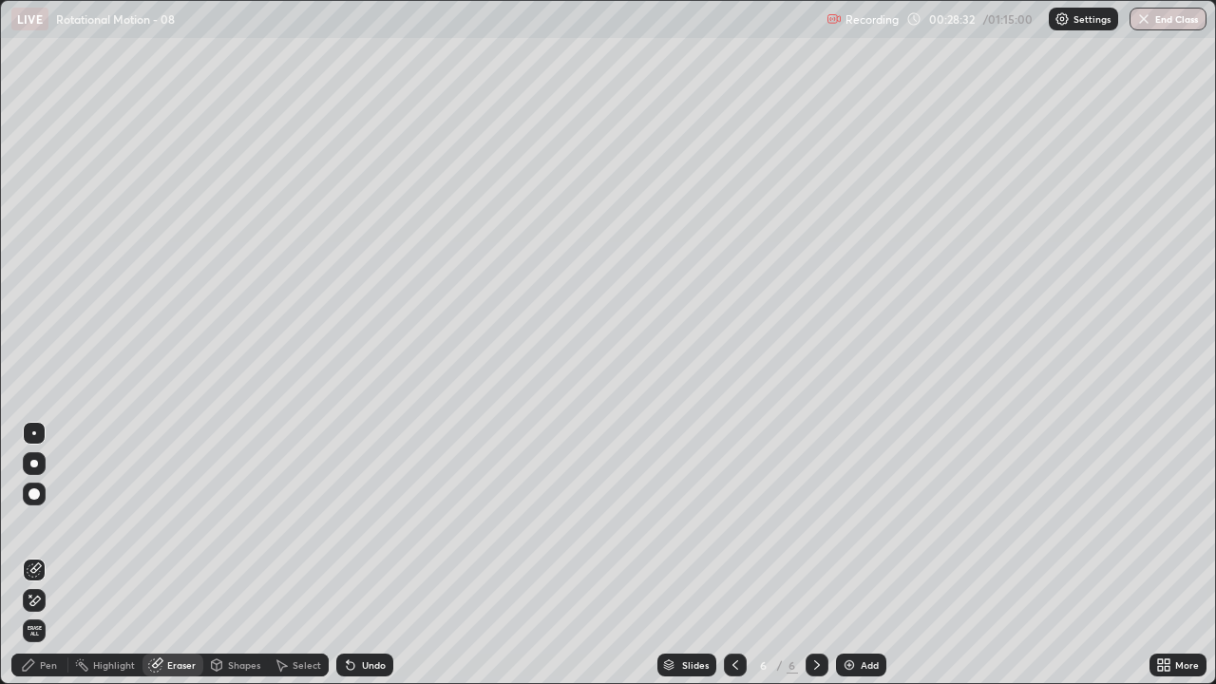
click at [45, 555] on div "Pen" at bounding box center [48, 665] width 17 height 10
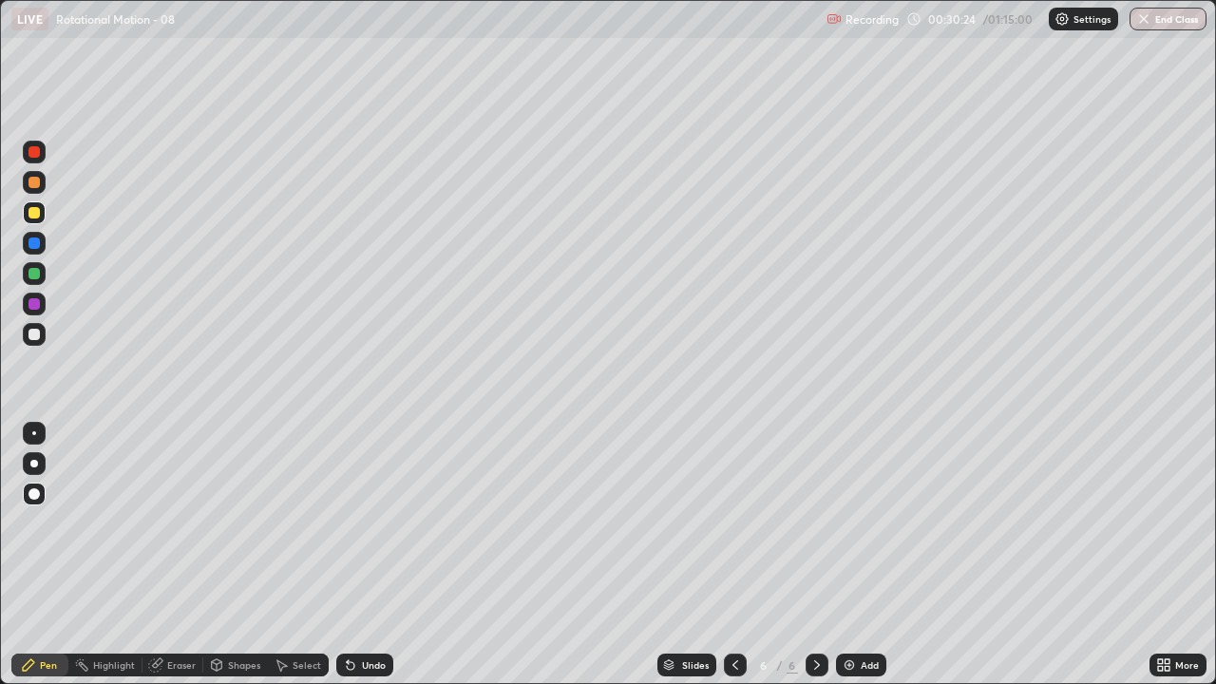
click at [853, 555] on img at bounding box center [849, 664] width 15 height 15
click at [43, 336] on div at bounding box center [34, 334] width 23 height 23
click at [365, 555] on div "Undo" at bounding box center [374, 665] width 24 height 10
click at [36, 278] on div at bounding box center [34, 273] width 11 height 11
click at [35, 341] on div at bounding box center [34, 334] width 23 height 23
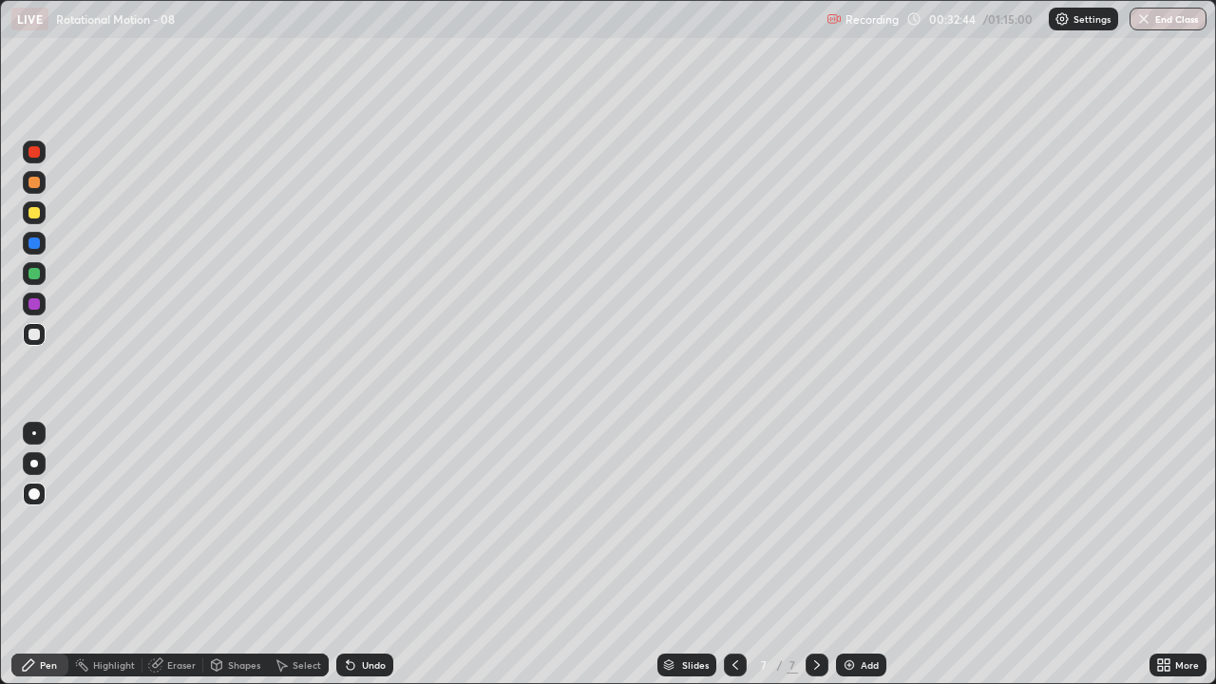
click at [34, 307] on div at bounding box center [34, 303] width 11 height 11
click at [372, 555] on div "Undo" at bounding box center [364, 665] width 57 height 23
click at [34, 244] on div at bounding box center [34, 243] width 11 height 11
click at [363, 555] on div "Undo" at bounding box center [374, 665] width 24 height 10
click at [365, 555] on div "Undo" at bounding box center [374, 665] width 24 height 10
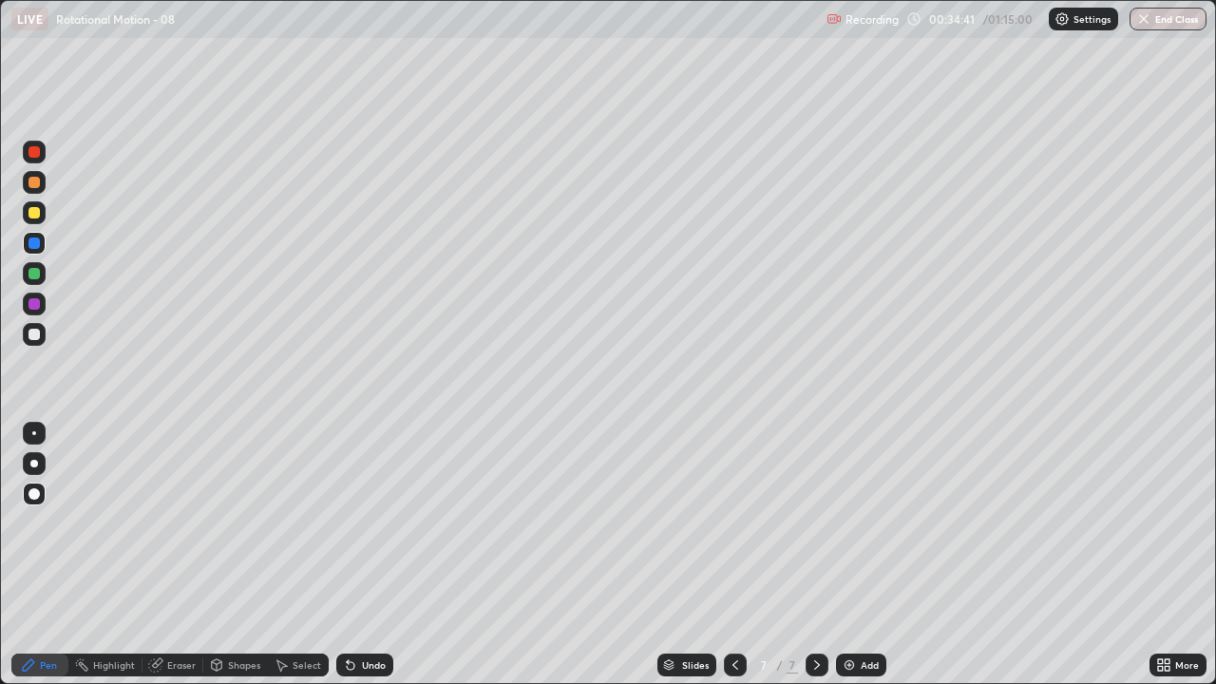
click at [364, 555] on div "Undo" at bounding box center [364, 665] width 57 height 23
click at [362, 555] on div "Undo" at bounding box center [374, 665] width 24 height 10
click at [368, 555] on div "Undo" at bounding box center [374, 665] width 24 height 10
click at [856, 555] on div "Add" at bounding box center [861, 665] width 50 height 23
click at [34, 335] on div at bounding box center [34, 334] width 11 height 11
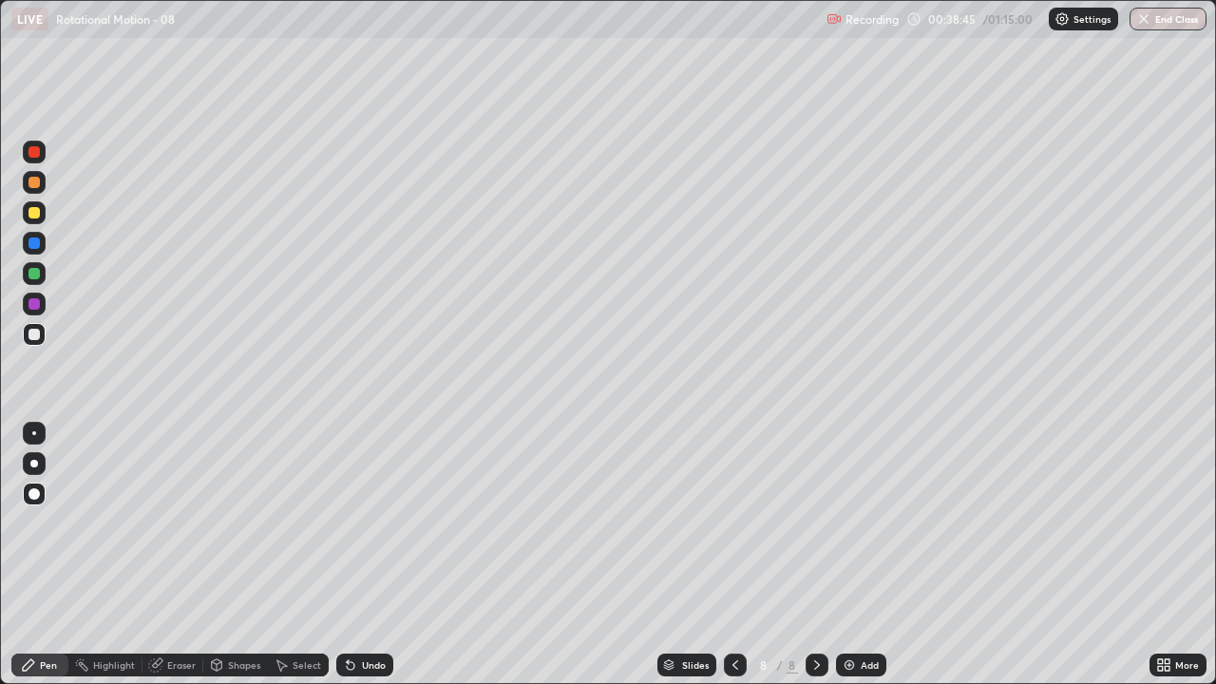
click at [29, 153] on div at bounding box center [34, 151] width 11 height 11
click at [355, 555] on div "Undo" at bounding box center [364, 665] width 57 height 23
click at [368, 555] on div "Undo" at bounding box center [364, 665] width 57 height 23
click at [33, 333] on div at bounding box center [34, 334] width 11 height 11
click at [362, 555] on div "Undo" at bounding box center [374, 665] width 24 height 10
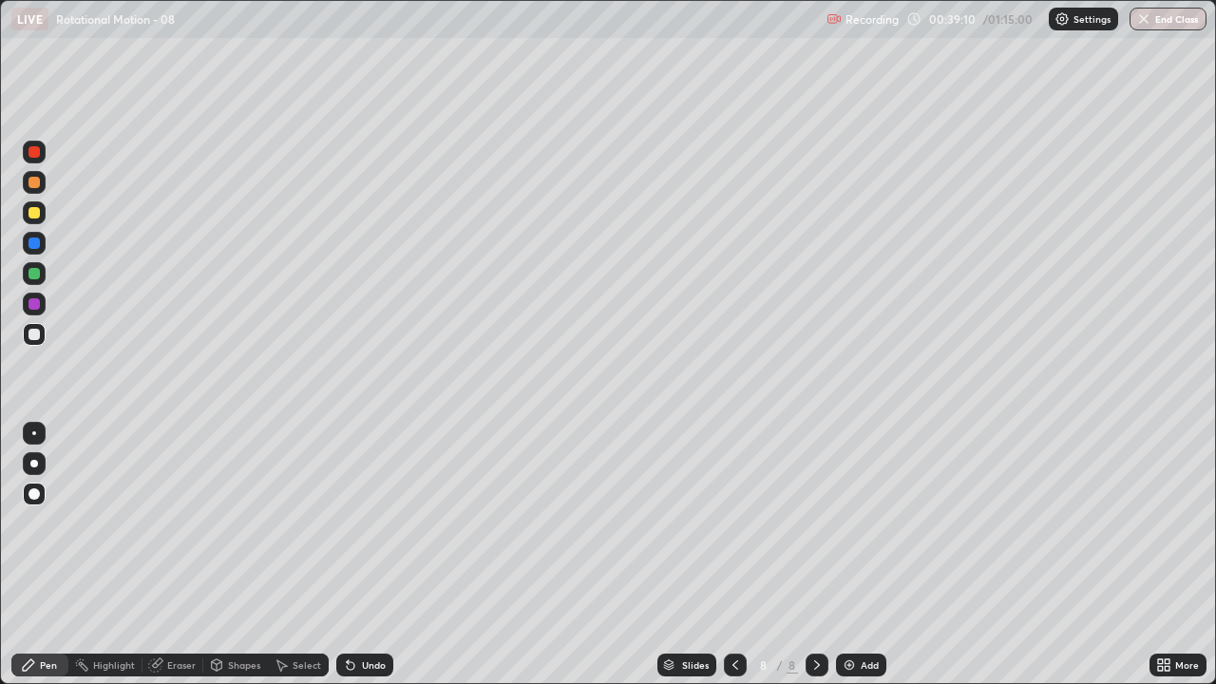
click at [37, 215] on div at bounding box center [34, 212] width 11 height 11
click at [36, 335] on div at bounding box center [34, 334] width 11 height 11
click at [25, 143] on div at bounding box center [34, 152] width 23 height 23
click at [35, 271] on div at bounding box center [34, 273] width 11 height 11
click at [35, 331] on div at bounding box center [34, 334] width 11 height 11
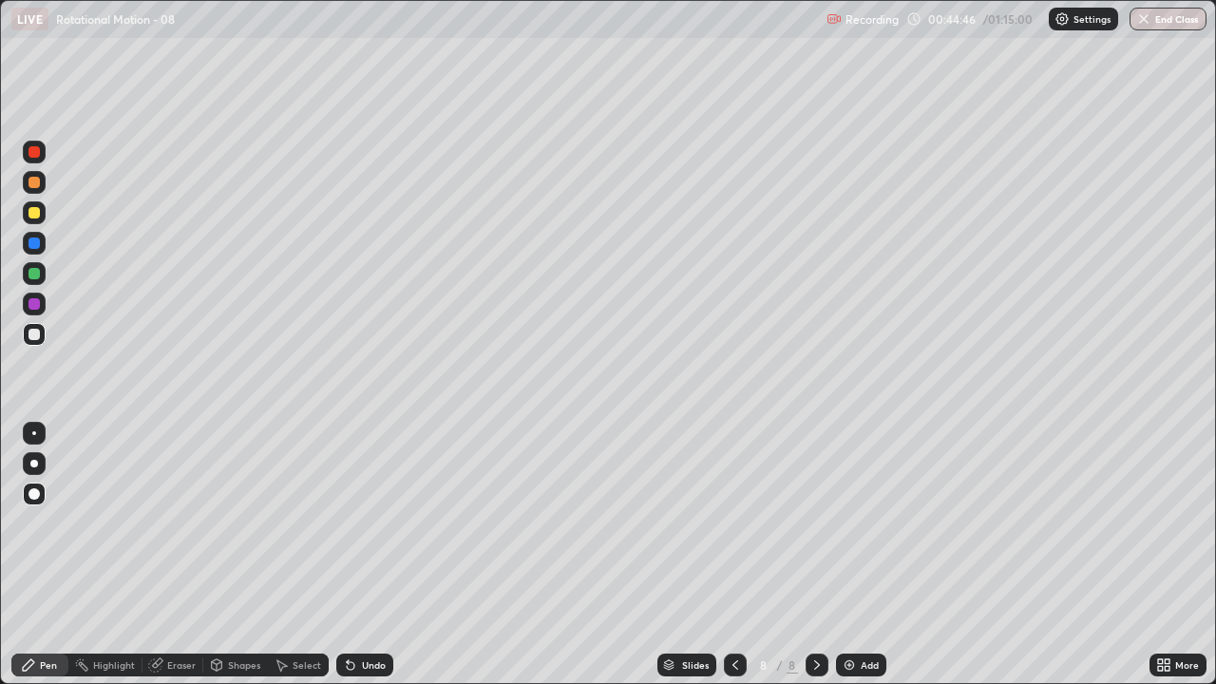
click at [45, 248] on div at bounding box center [34, 243] width 23 height 23
click at [175, 555] on div "Eraser" at bounding box center [181, 665] width 29 height 10
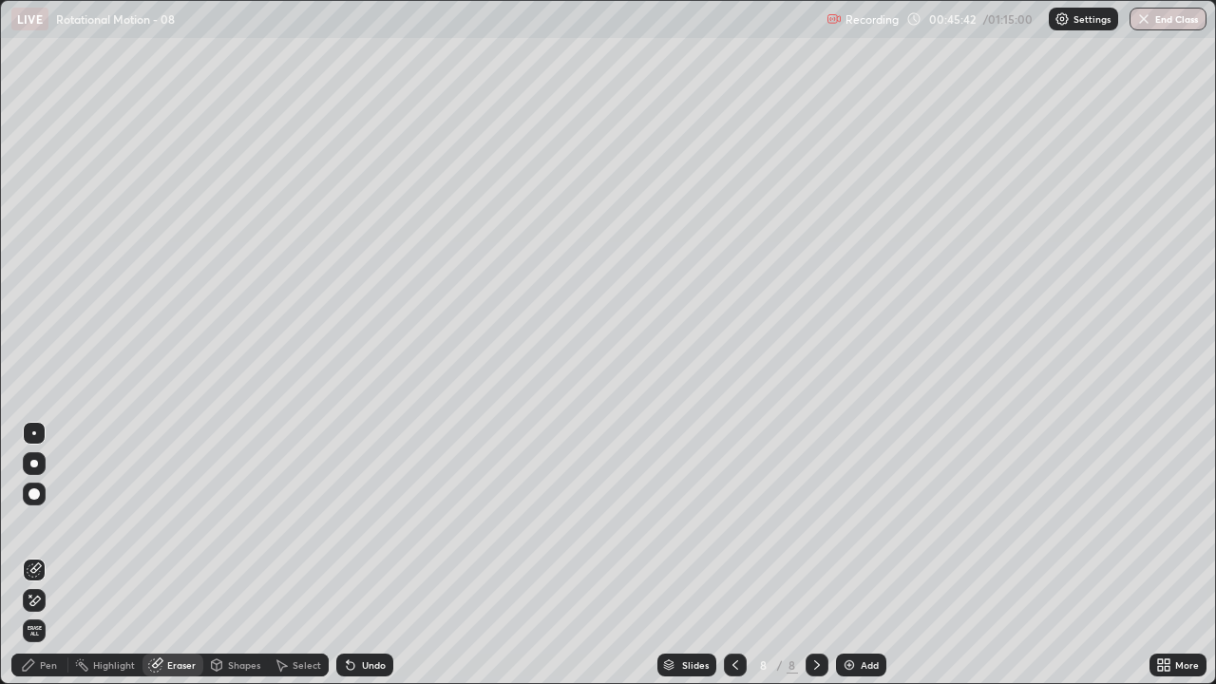
click at [39, 555] on div "Pen" at bounding box center [39, 665] width 57 height 23
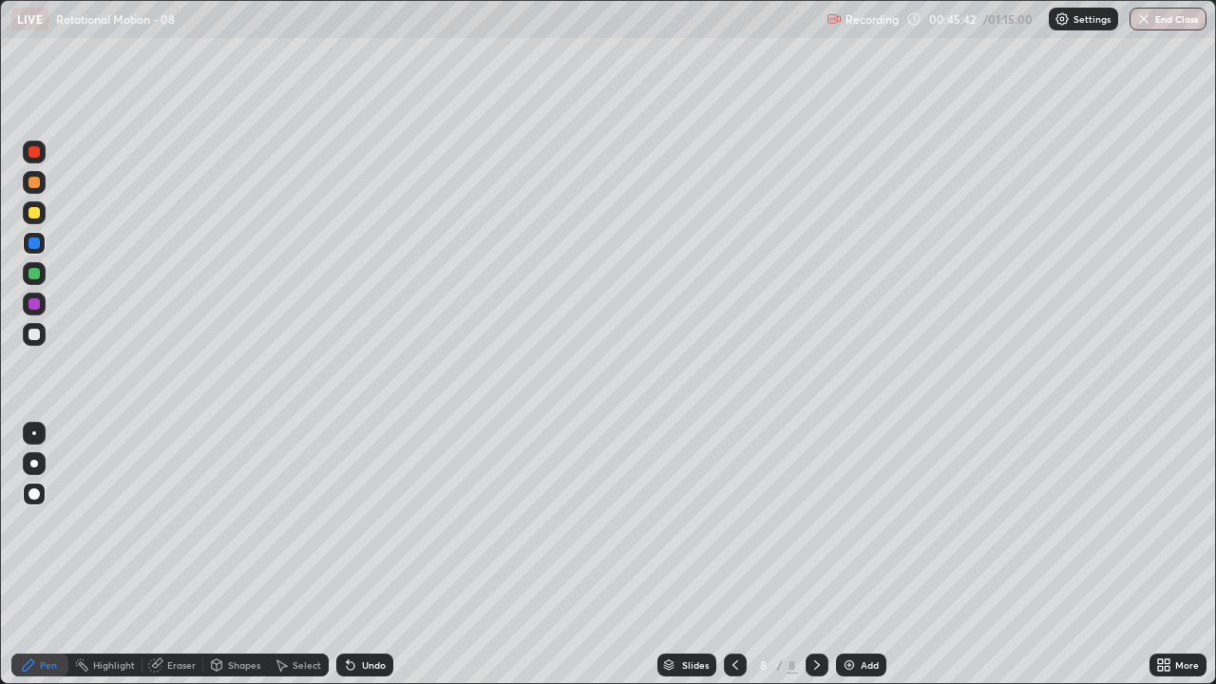
click at [33, 333] on div at bounding box center [34, 334] width 11 height 11
click at [842, 555] on img at bounding box center [849, 664] width 15 height 15
click at [737, 555] on div at bounding box center [735, 665] width 23 height 23
click at [167, 555] on div "Eraser" at bounding box center [181, 665] width 29 height 10
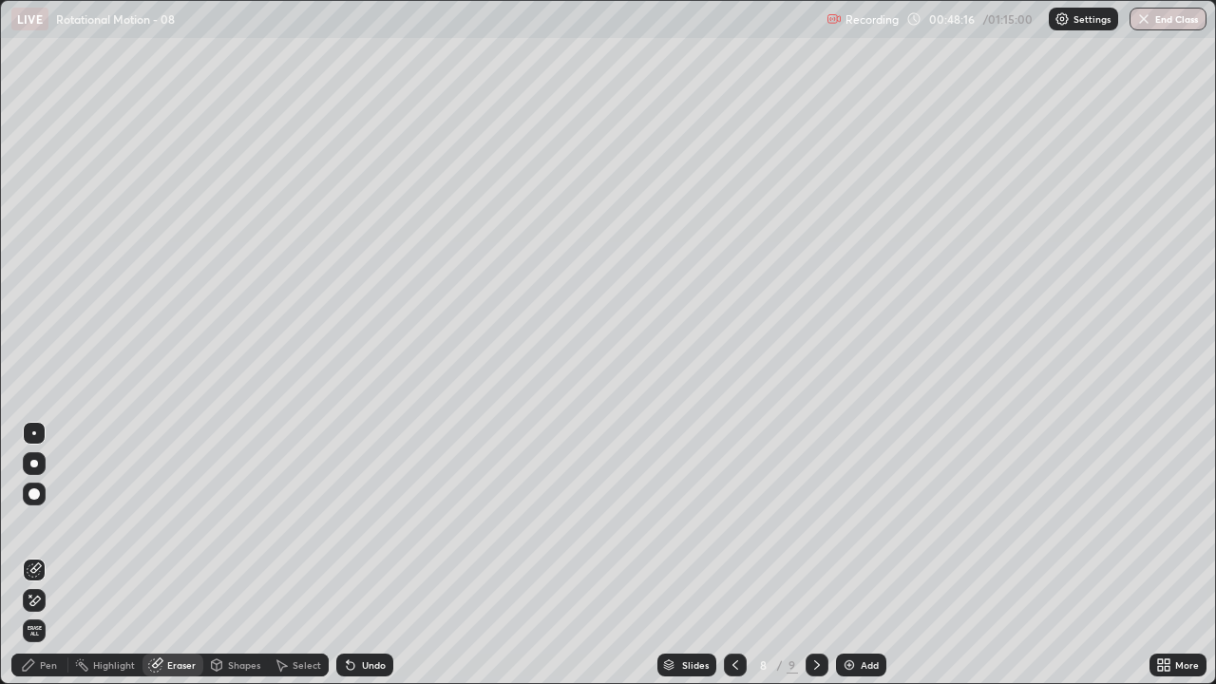
click at [38, 555] on icon at bounding box center [34, 569] width 15 height 15
click at [37, 555] on icon at bounding box center [34, 601] width 15 height 16
click at [50, 555] on div "Pen" at bounding box center [48, 665] width 17 height 10
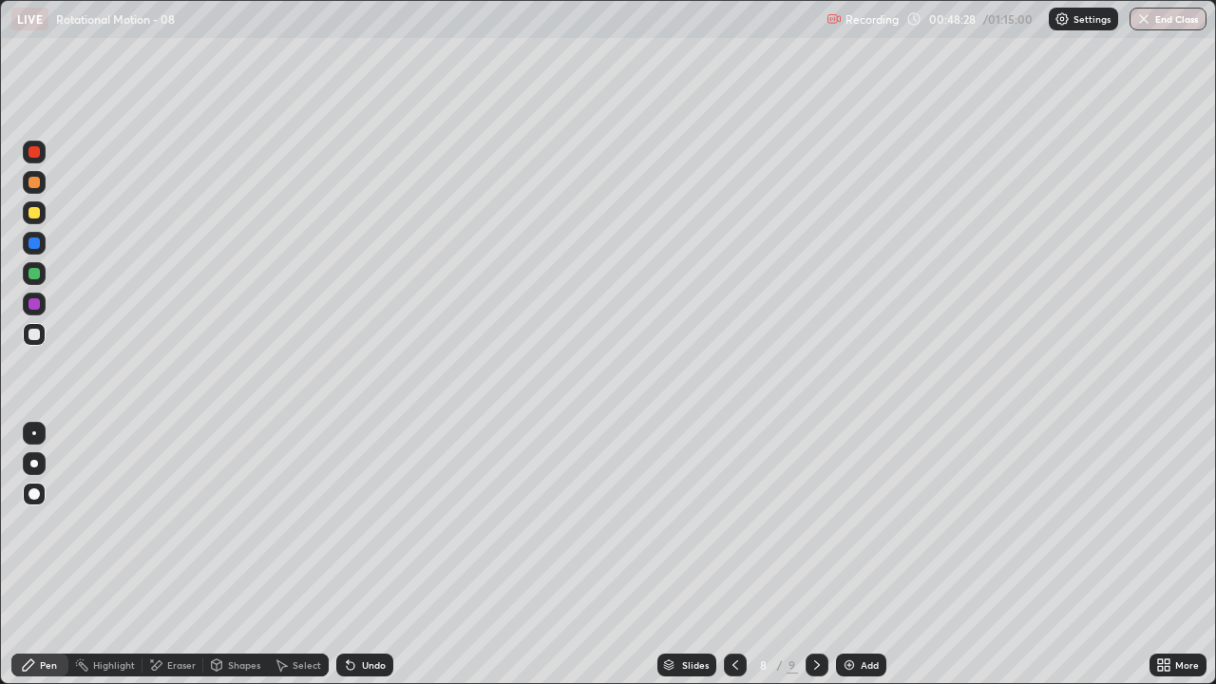
click at [34, 275] on div at bounding box center [34, 273] width 11 height 11
click at [37, 212] on div at bounding box center [34, 212] width 11 height 11
click at [815, 555] on icon at bounding box center [816, 664] width 15 height 15
click at [848, 555] on img at bounding box center [849, 664] width 15 height 15
click at [30, 273] on div at bounding box center [34, 273] width 11 height 11
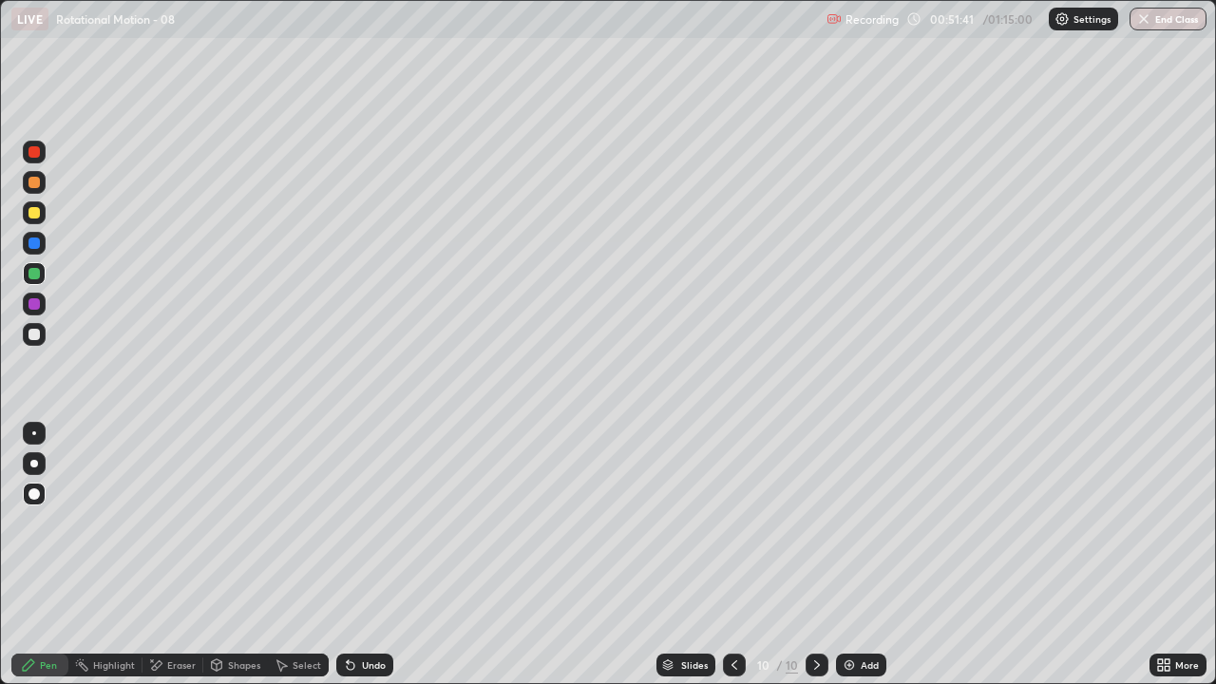
click at [731, 555] on icon at bounding box center [734, 664] width 15 height 15
click at [817, 555] on icon at bounding box center [817, 665] width 6 height 10
click at [730, 555] on icon at bounding box center [734, 664] width 15 height 15
click at [812, 555] on icon at bounding box center [816, 664] width 15 height 15
click at [35, 243] on div at bounding box center [34, 243] width 11 height 11
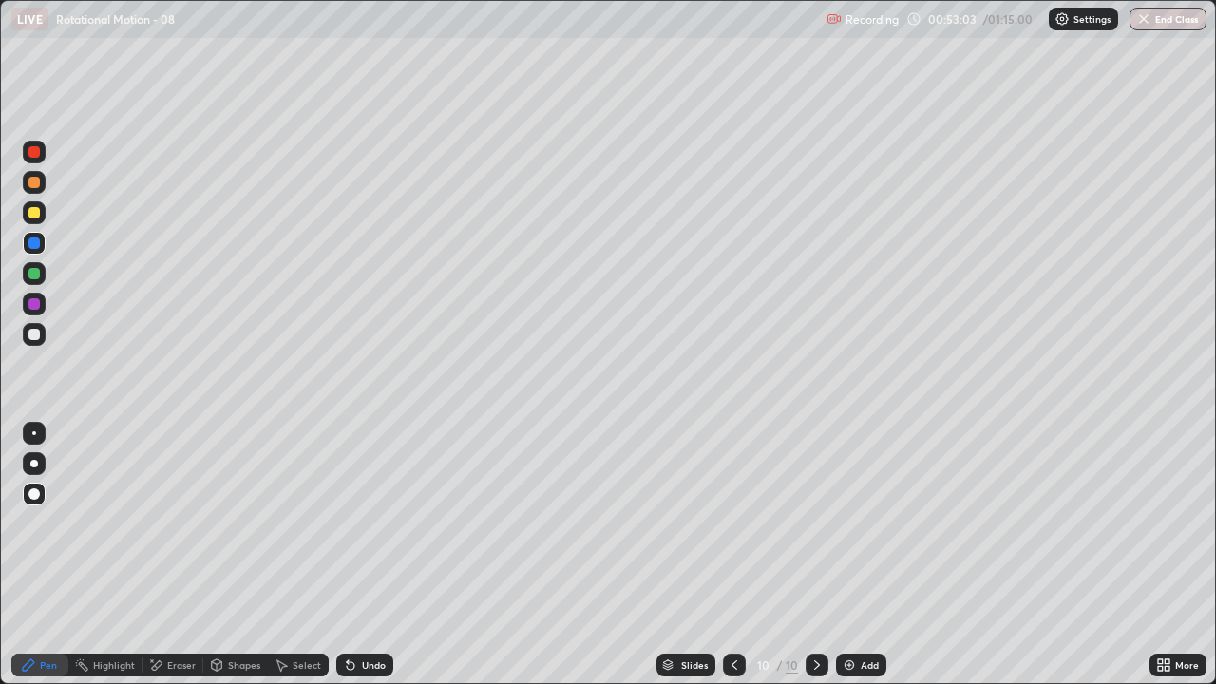
click at [180, 555] on div "Eraser" at bounding box center [181, 665] width 29 height 10
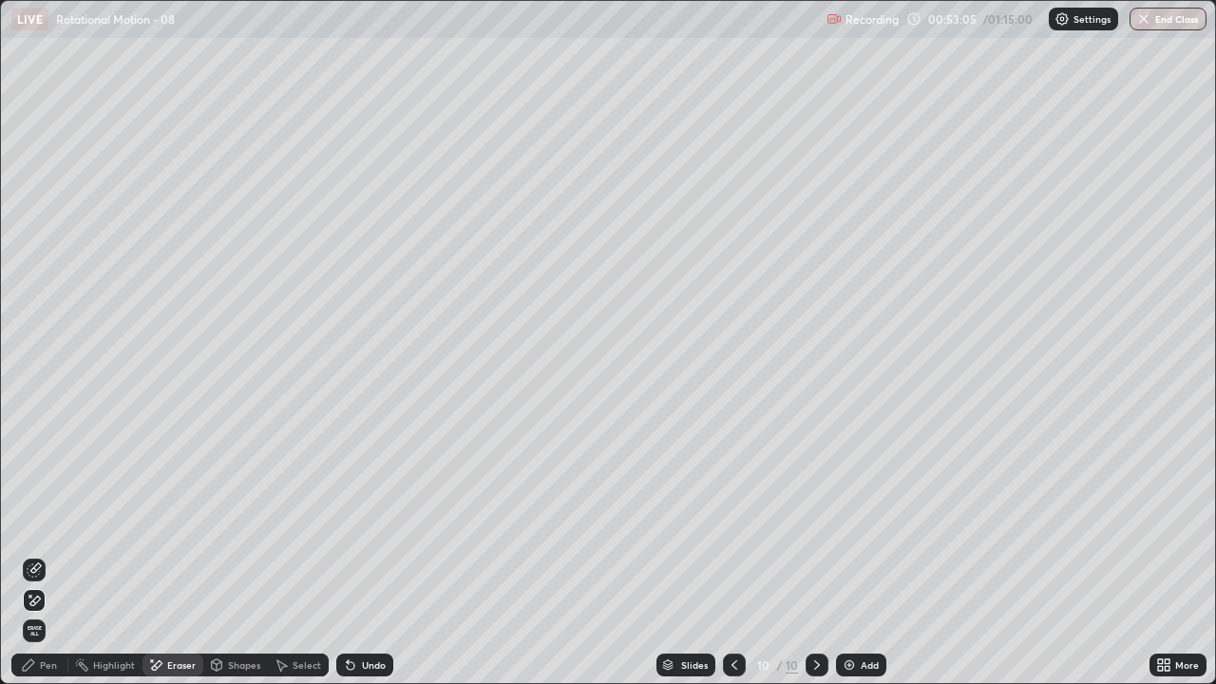
click at [38, 555] on div "Pen" at bounding box center [39, 665] width 57 height 23
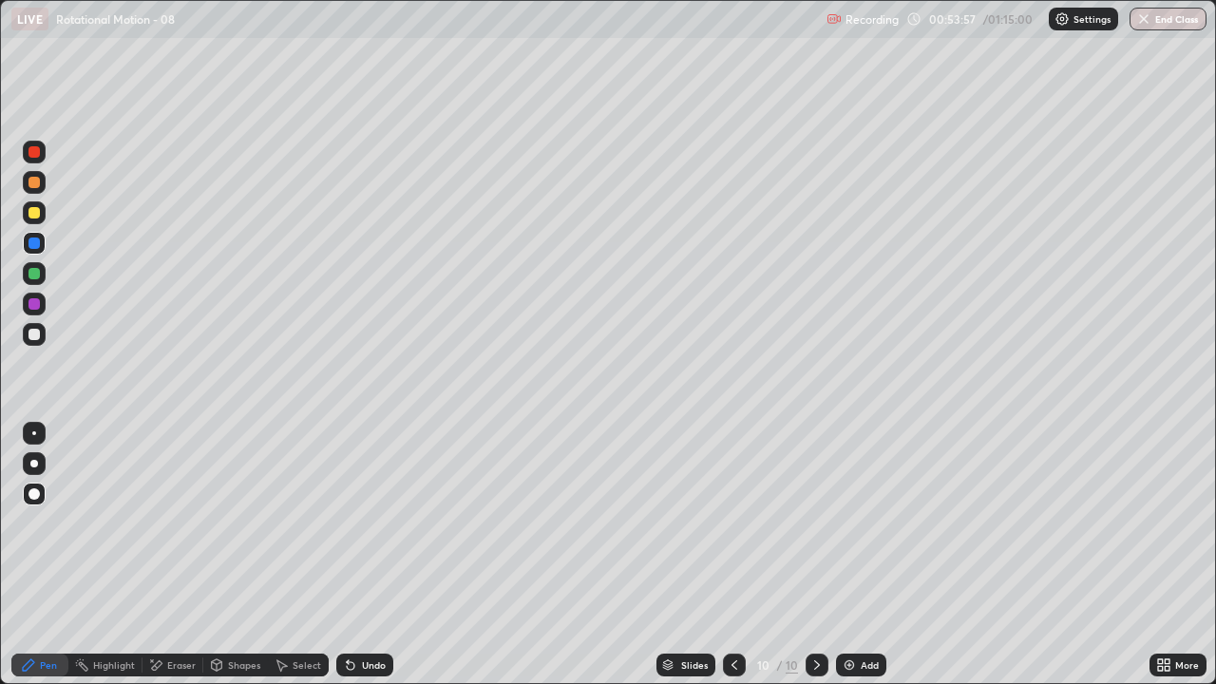
click at [375, 555] on div "Undo" at bounding box center [364, 665] width 57 height 23
click at [36, 333] on div at bounding box center [34, 334] width 11 height 11
click at [36, 301] on div at bounding box center [34, 303] width 11 height 11
click at [33, 157] on div at bounding box center [34, 151] width 11 height 11
click at [167, 555] on div "Eraser" at bounding box center [181, 665] width 29 height 10
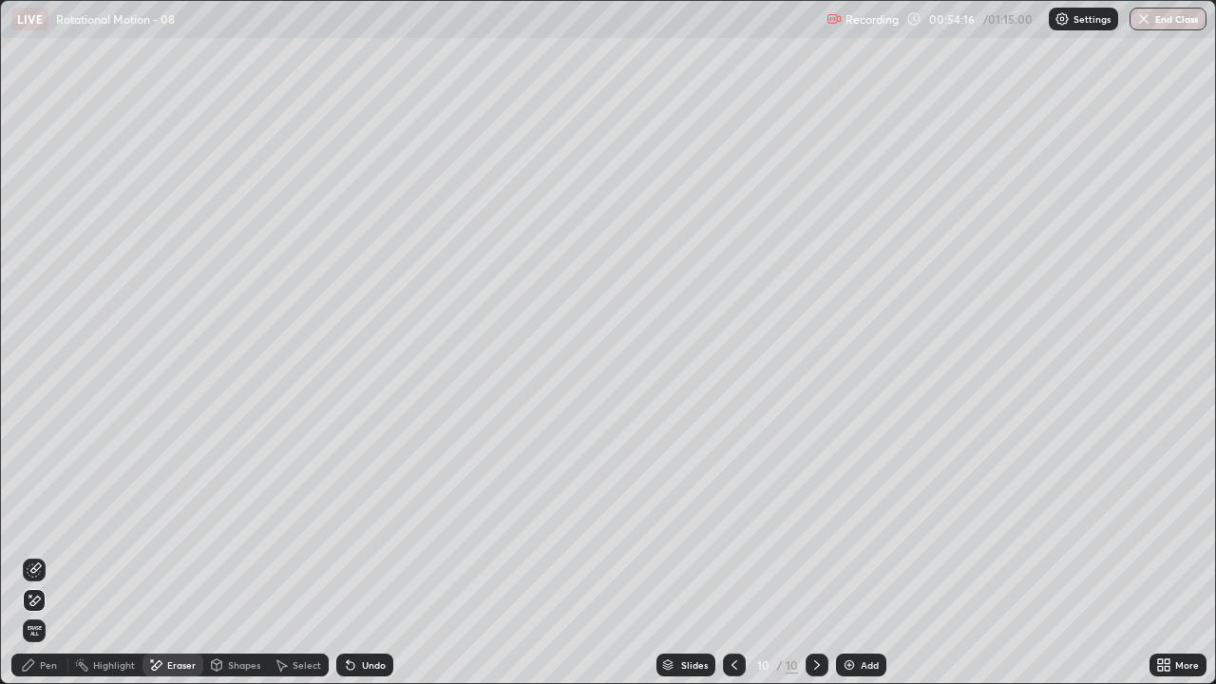
click at [41, 555] on div "Pen" at bounding box center [48, 665] width 17 height 10
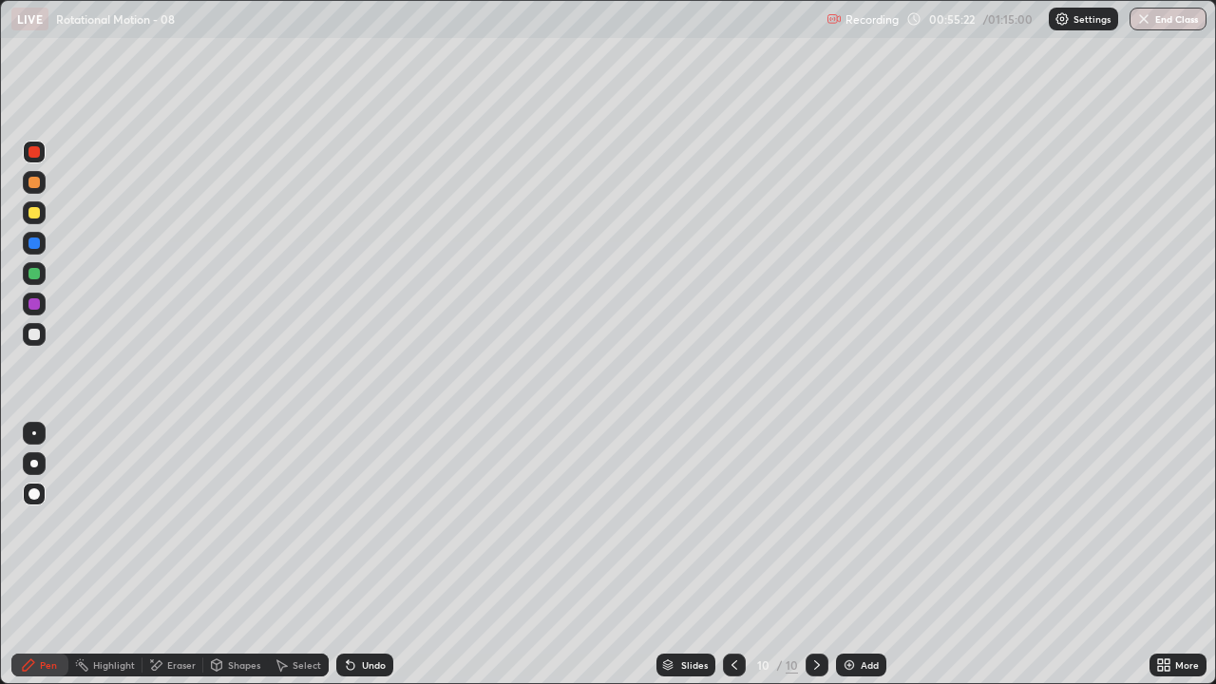
click at [34, 275] on div at bounding box center [34, 273] width 11 height 11
click at [31, 212] on div at bounding box center [34, 212] width 11 height 11
click at [844, 555] on img at bounding box center [849, 664] width 15 height 15
click at [730, 555] on icon at bounding box center [735, 664] width 15 height 15
click at [733, 555] on icon at bounding box center [735, 664] width 15 height 15
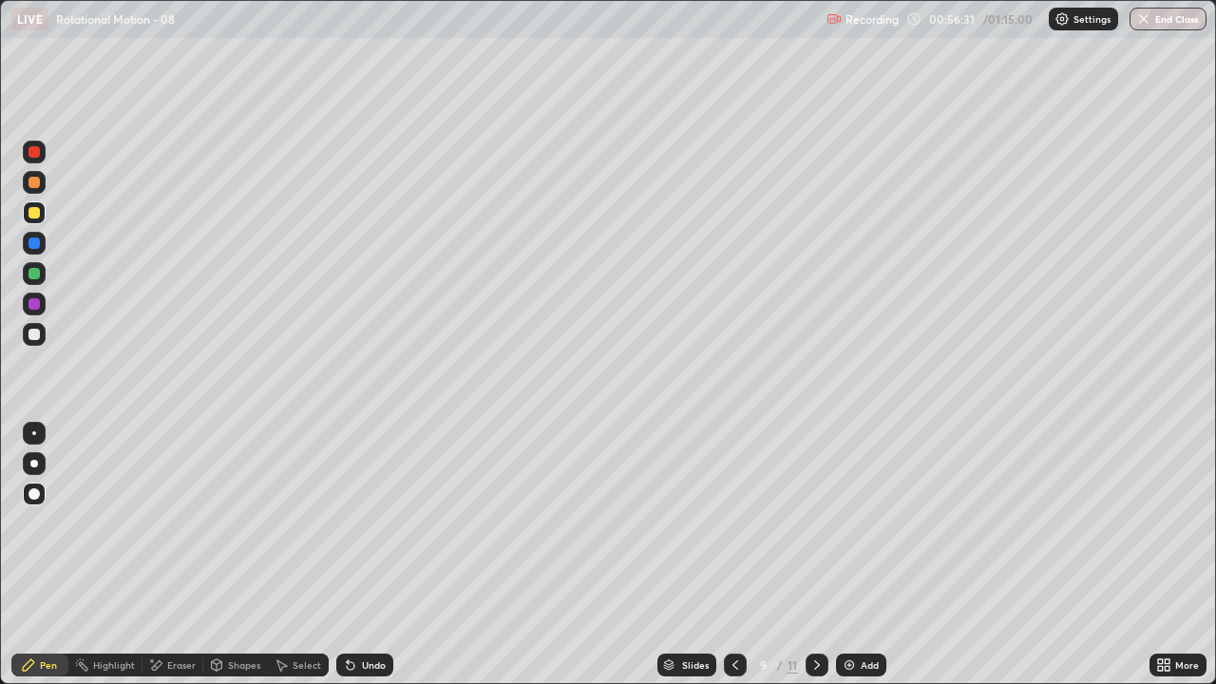
click at [733, 555] on icon at bounding box center [735, 664] width 15 height 15
click at [815, 555] on icon at bounding box center [816, 664] width 15 height 15
click at [816, 555] on icon at bounding box center [817, 665] width 6 height 10
click at [369, 555] on div "Undo" at bounding box center [364, 665] width 57 height 23
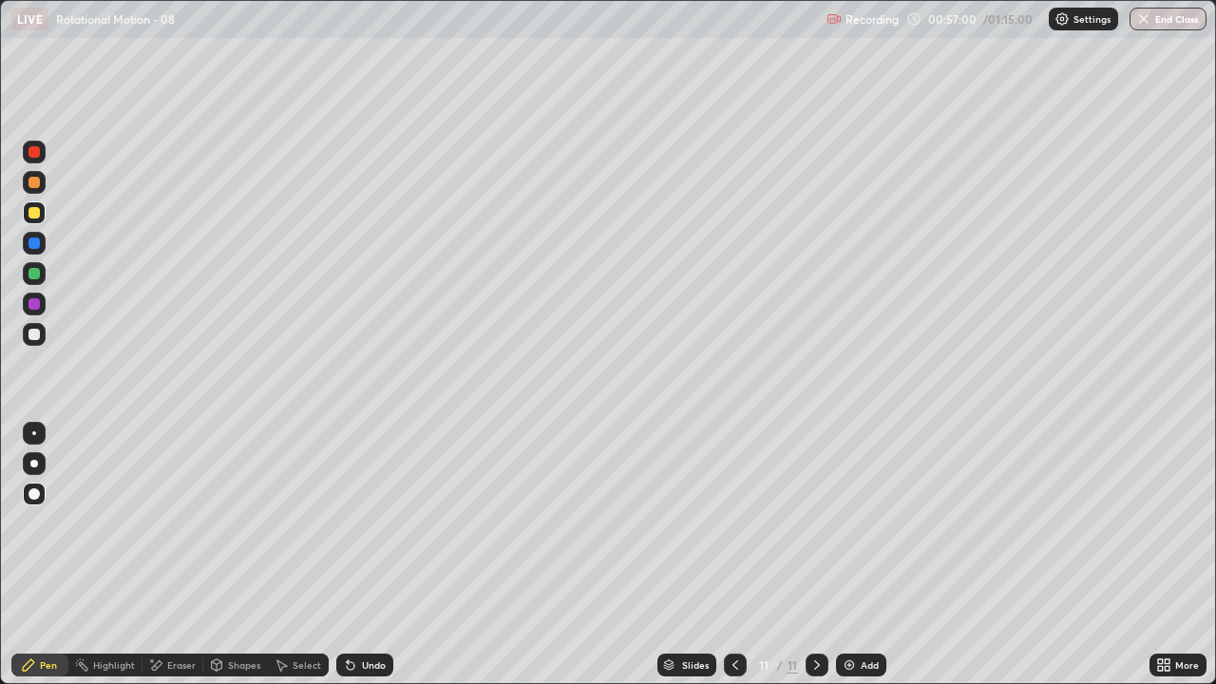
click at [733, 555] on icon at bounding box center [735, 664] width 15 height 15
click at [815, 555] on icon at bounding box center [816, 664] width 15 height 15
click at [733, 555] on icon at bounding box center [735, 664] width 15 height 15
click at [817, 555] on icon at bounding box center [816, 664] width 15 height 15
click at [35, 308] on div at bounding box center [34, 303] width 11 height 11
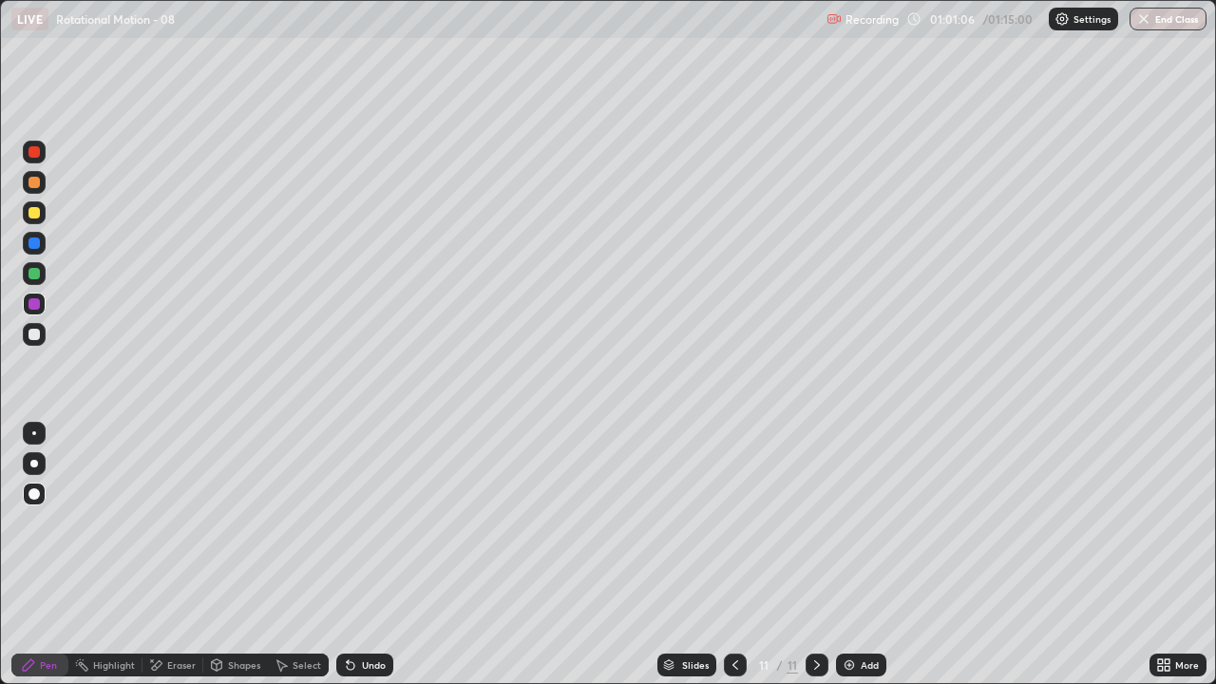
click at [29, 333] on div at bounding box center [34, 334] width 11 height 11
click at [168, 555] on div "Eraser" at bounding box center [181, 665] width 29 height 10
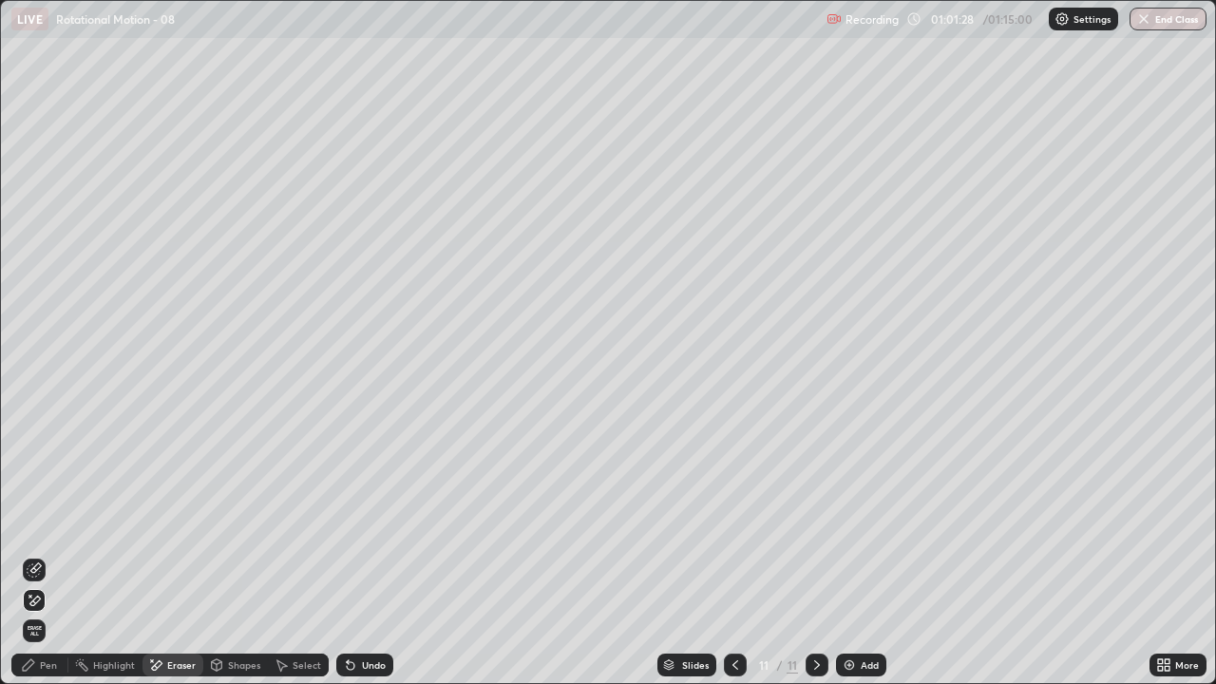
click at [35, 555] on icon at bounding box center [34, 569] width 15 height 15
click at [35, 555] on icon at bounding box center [34, 601] width 15 height 16
click at [38, 555] on div "Pen" at bounding box center [39, 665] width 57 height 23
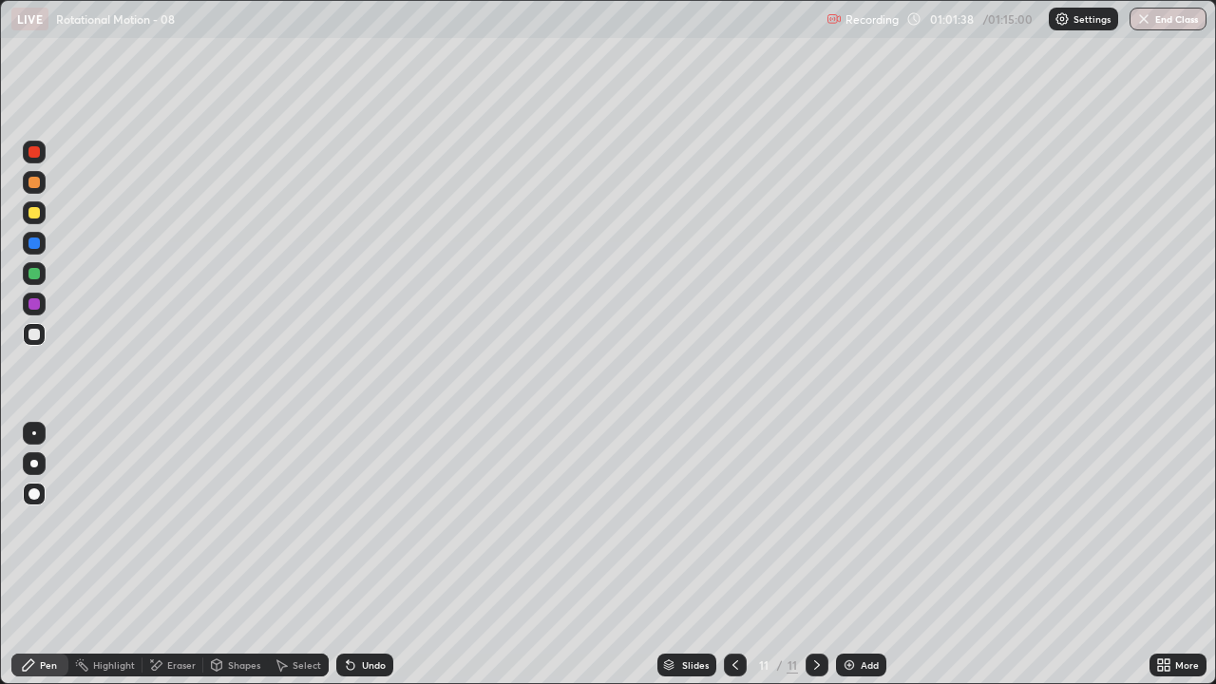
click at [36, 330] on div at bounding box center [34, 334] width 11 height 11
click at [33, 155] on div at bounding box center [34, 151] width 11 height 11
click at [844, 555] on img at bounding box center [849, 664] width 15 height 15
click at [39, 212] on div at bounding box center [34, 212] width 11 height 11
click at [34, 299] on div at bounding box center [34, 303] width 11 height 11
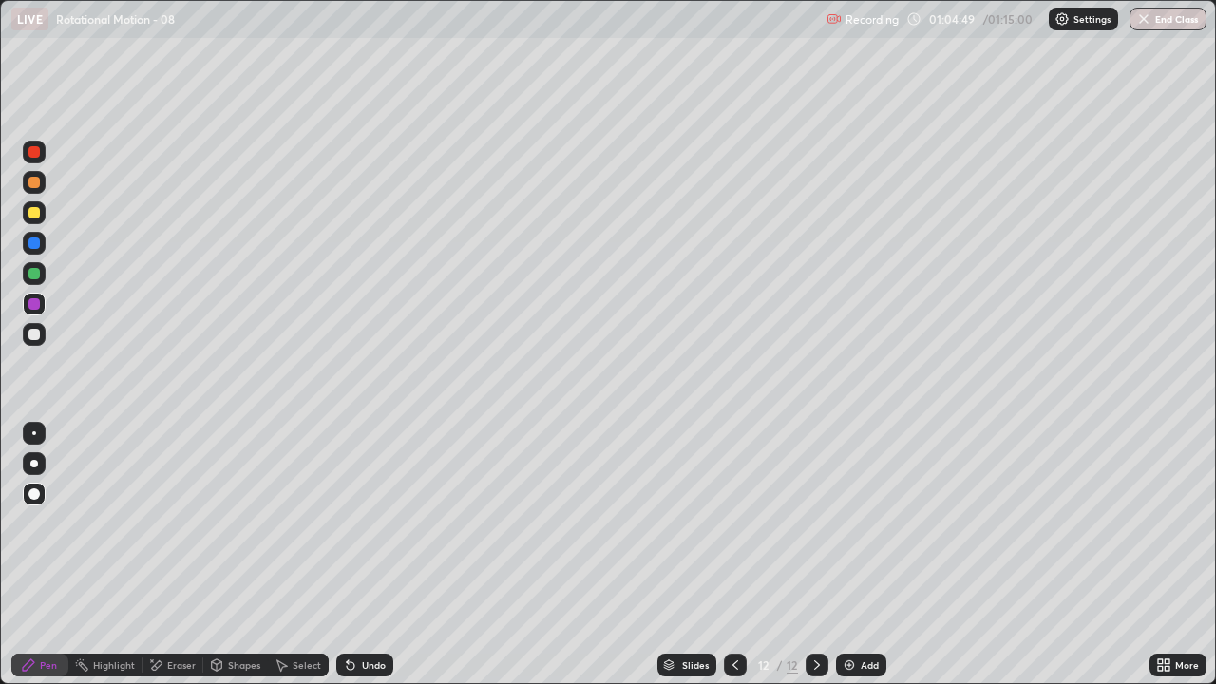
click at [843, 555] on img at bounding box center [849, 664] width 15 height 15
click at [1140, 16] on img "button" at bounding box center [1143, 18] width 15 height 15
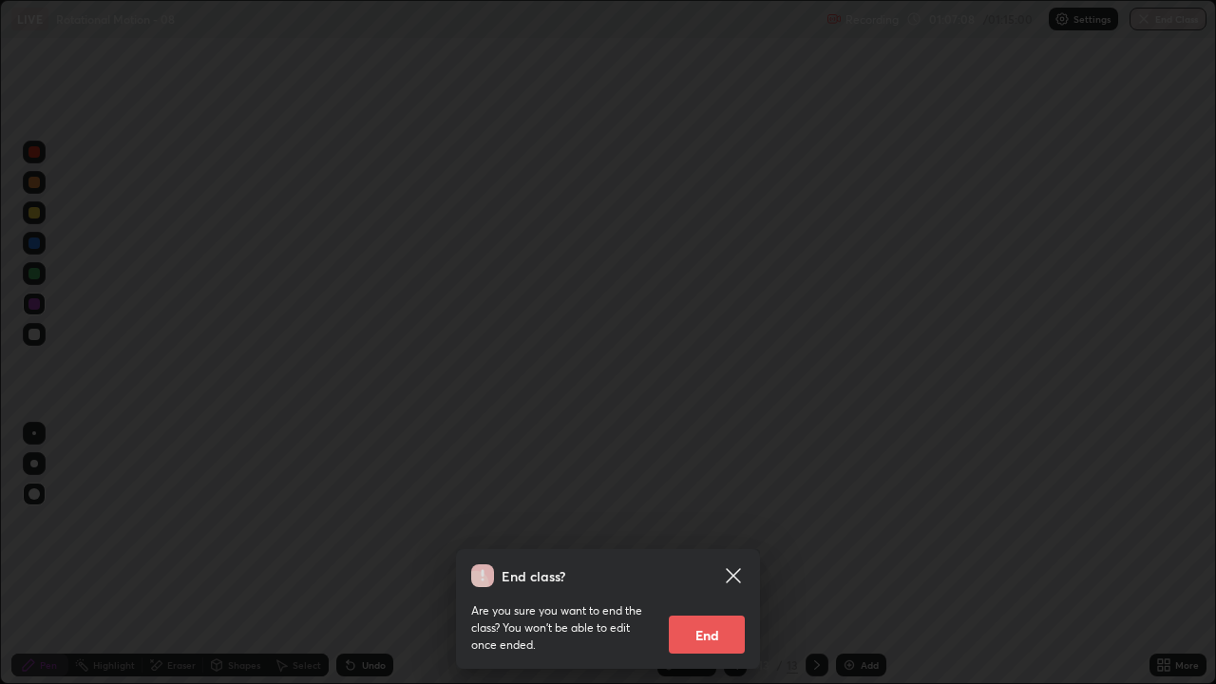
click at [691, 555] on button "End" at bounding box center [707, 635] width 76 height 38
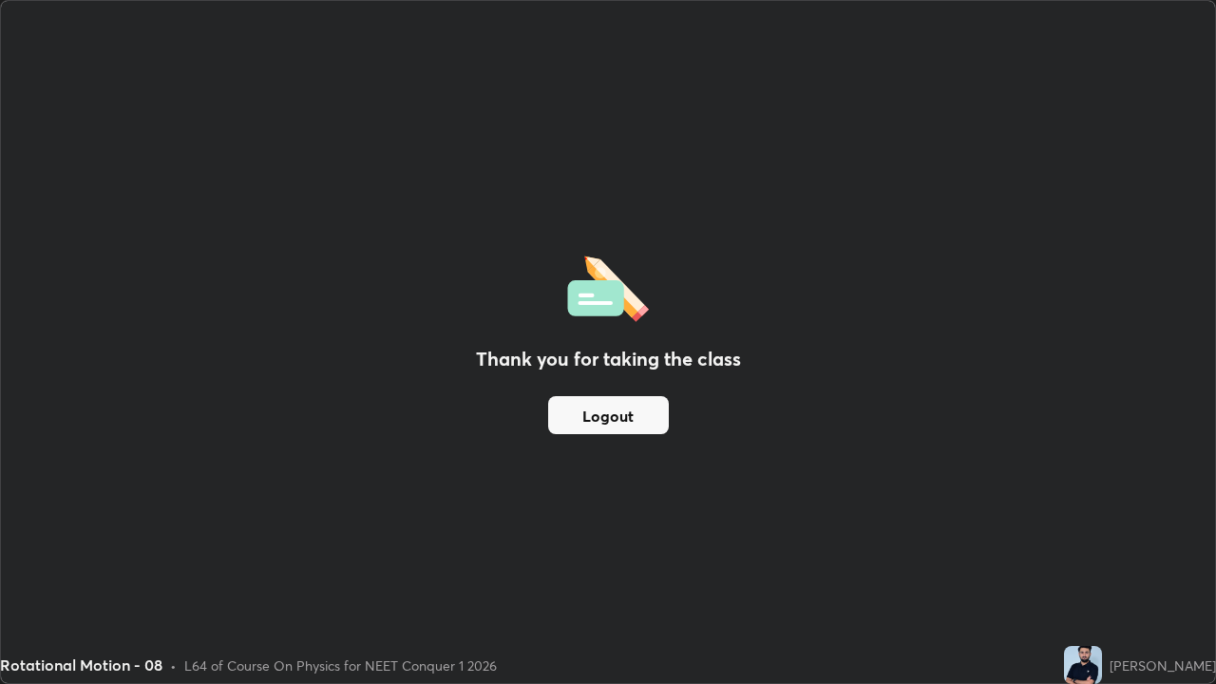
click at [649, 428] on button "Logout" at bounding box center [608, 415] width 121 height 38
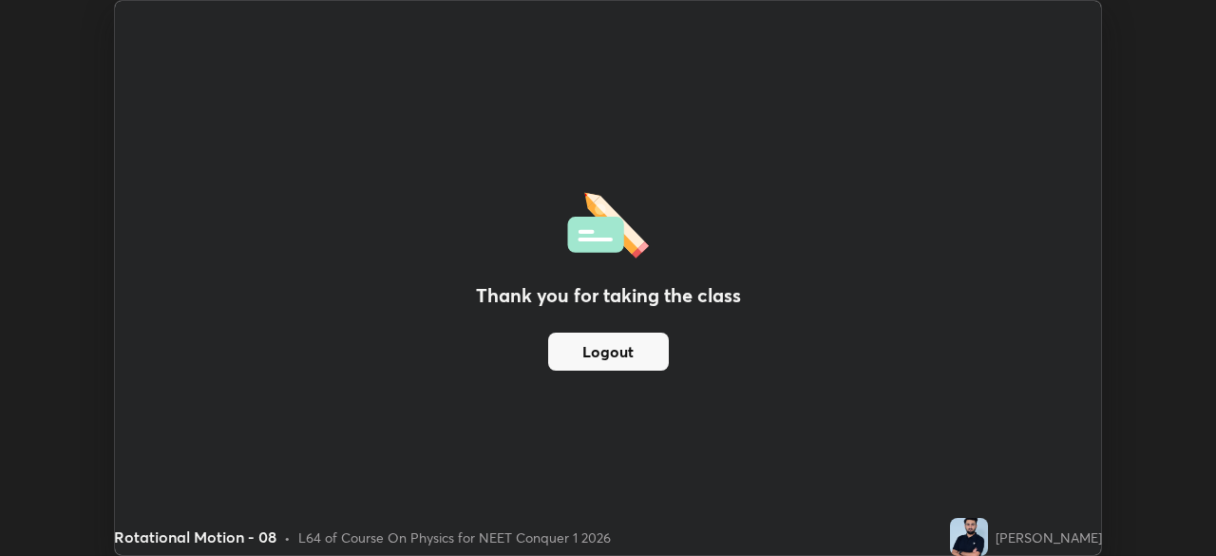
scroll to position [94445, 93785]
